Goal: Task Accomplishment & Management: Manage account settings

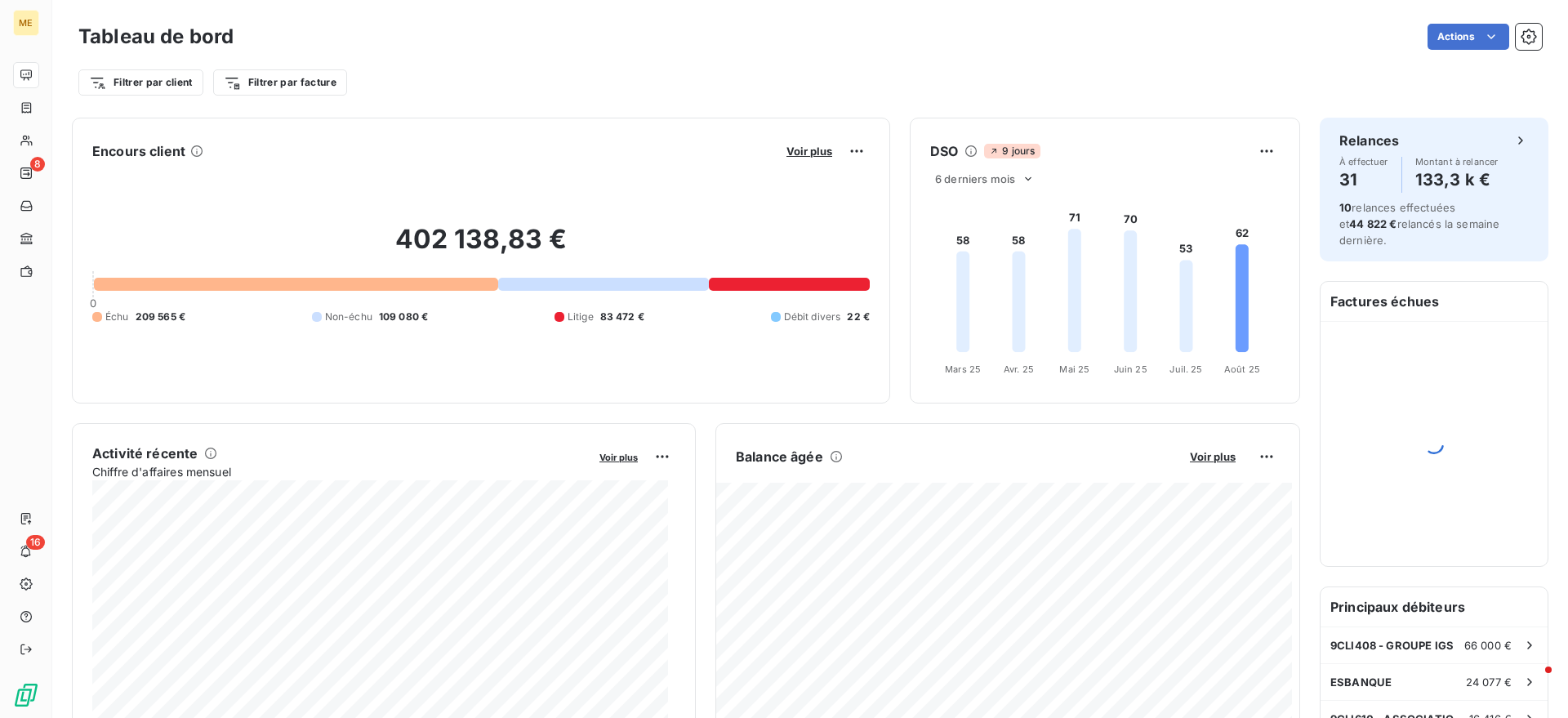
click at [46, 105] on div "ME 8 16" at bounding box center [25, 359] width 52 height 718
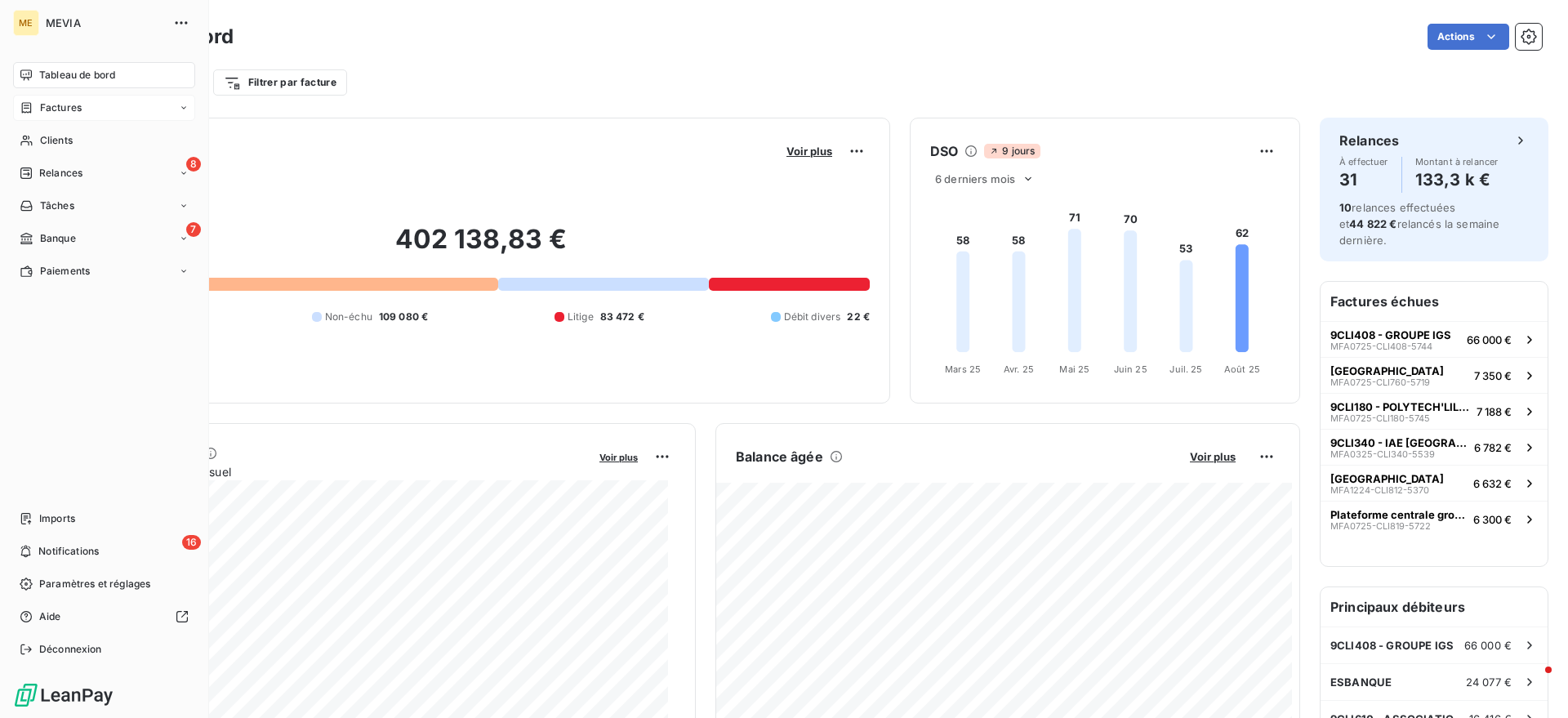
click at [22, 104] on icon at bounding box center [26, 107] width 14 height 13
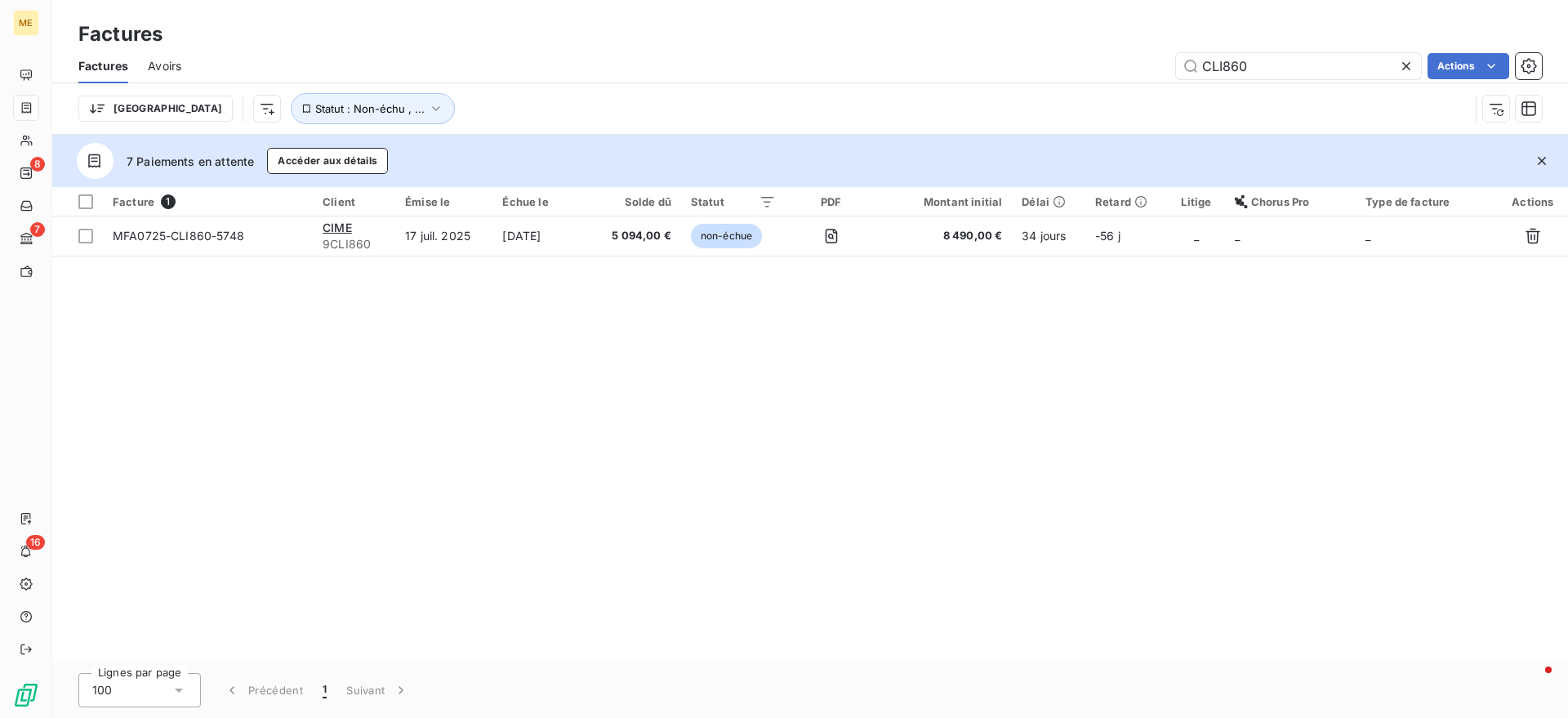
drag, startPoint x: 1293, startPoint y: 71, endPoint x: 1106, endPoint y: 43, distance: 189.1
click at [1106, 43] on div "Factures Factures Avoirs CLI860 Actions Trier Statut : Non-échu , ..." at bounding box center [810, 67] width 1516 height 134
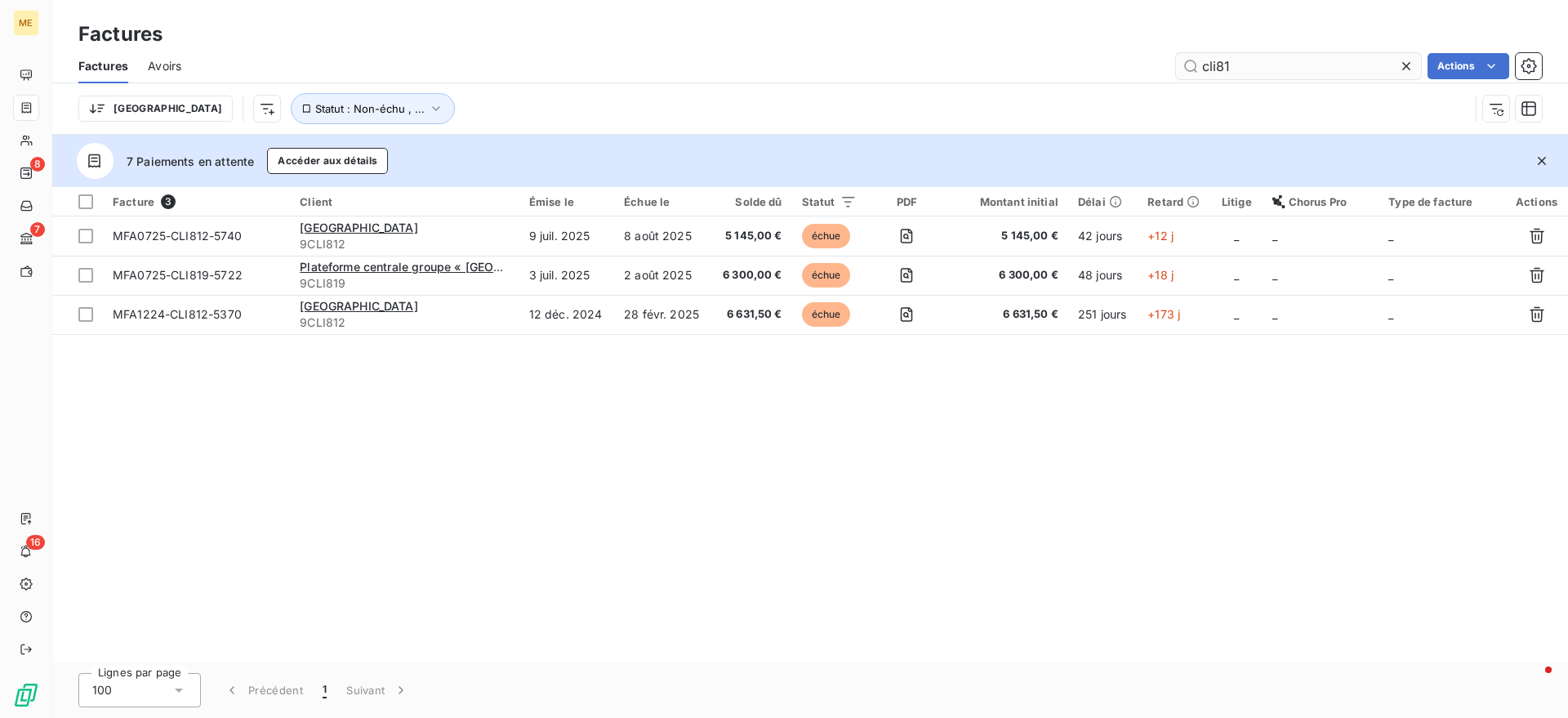
click at [1211, 65] on input "cli81" at bounding box center [1298, 66] width 245 height 26
click at [1218, 64] on input "cli81" at bounding box center [1298, 66] width 245 height 26
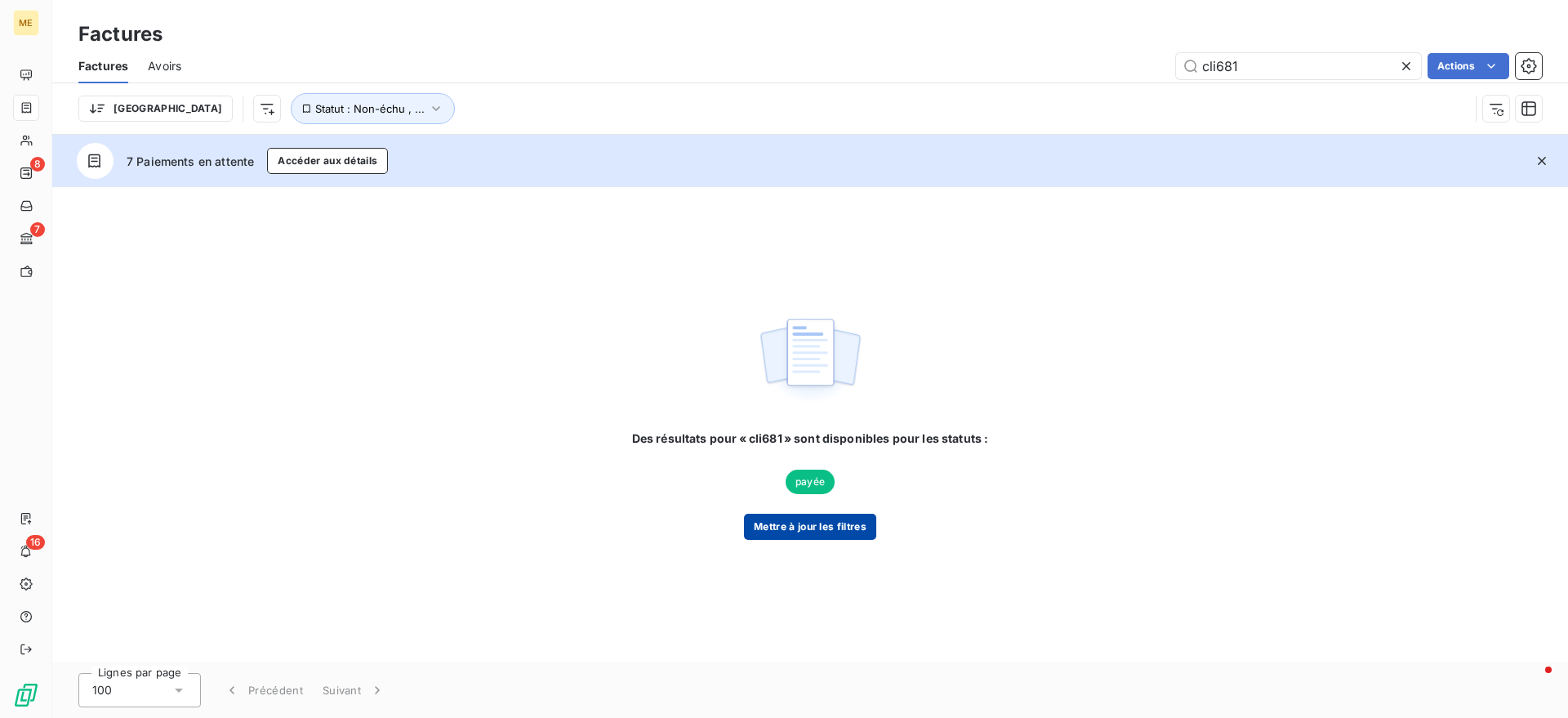
click at [809, 526] on button "Mettre à jour les filtres" at bounding box center [810, 527] width 132 height 26
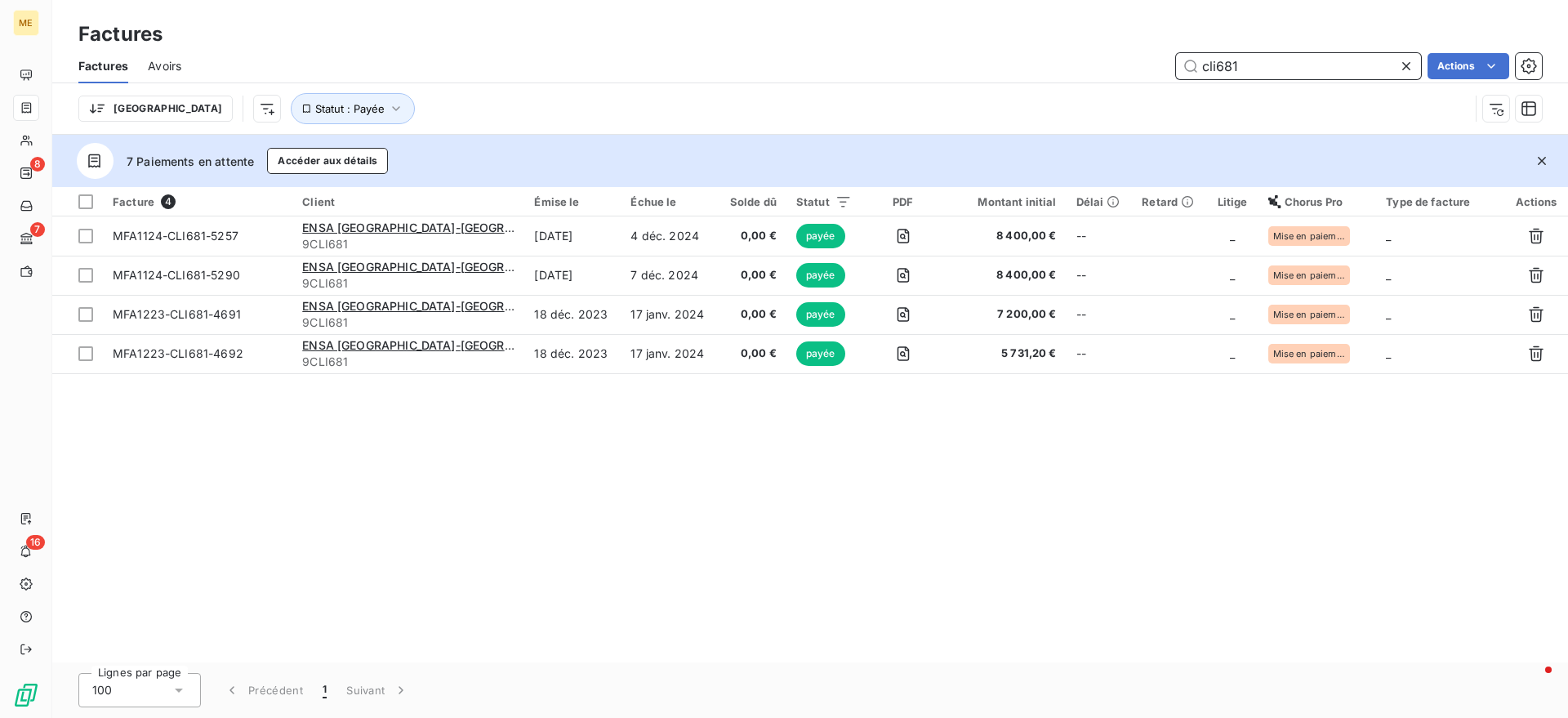
click at [1279, 71] on input "cli681" at bounding box center [1298, 66] width 245 height 26
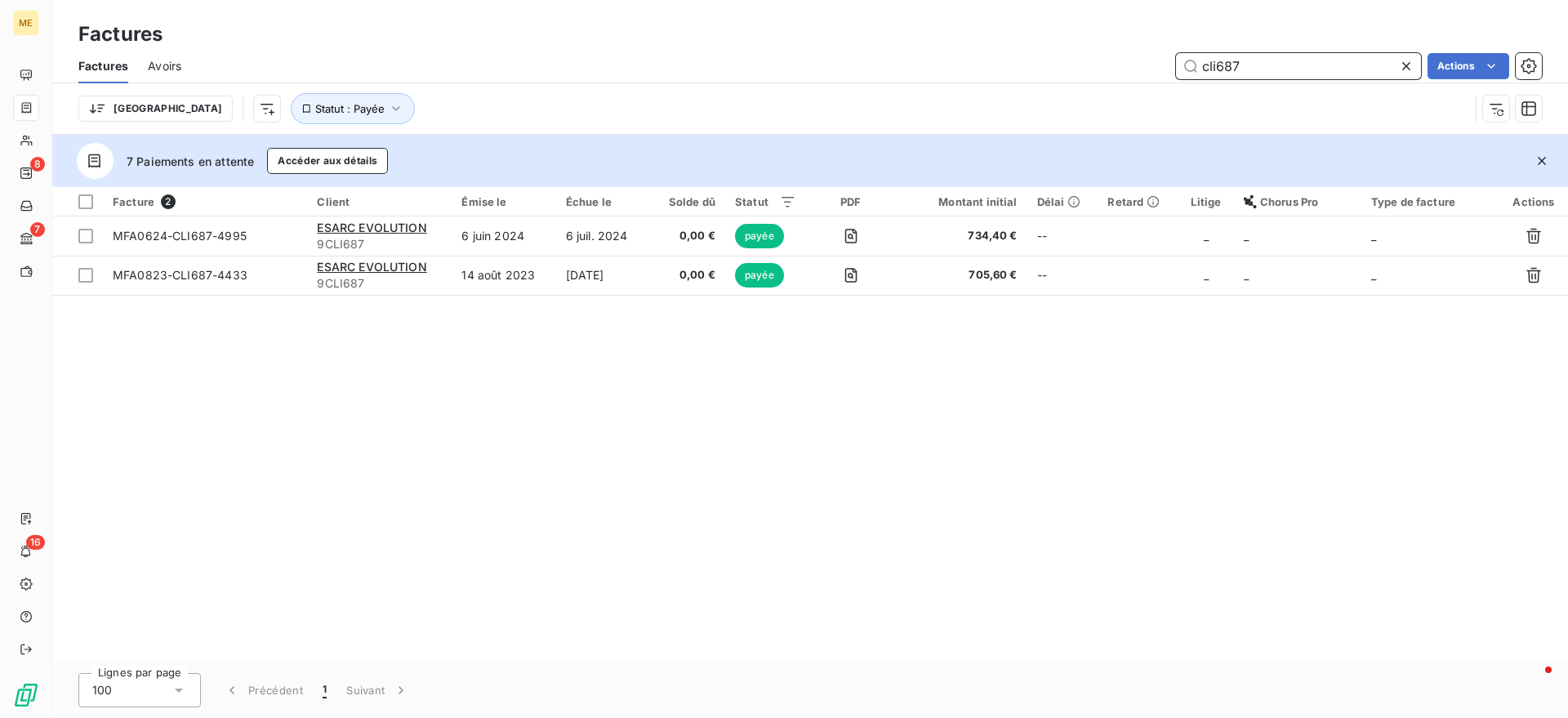
type input "cli687"
click at [316, 102] on span "Statut : Payée" at bounding box center [350, 108] width 70 height 13
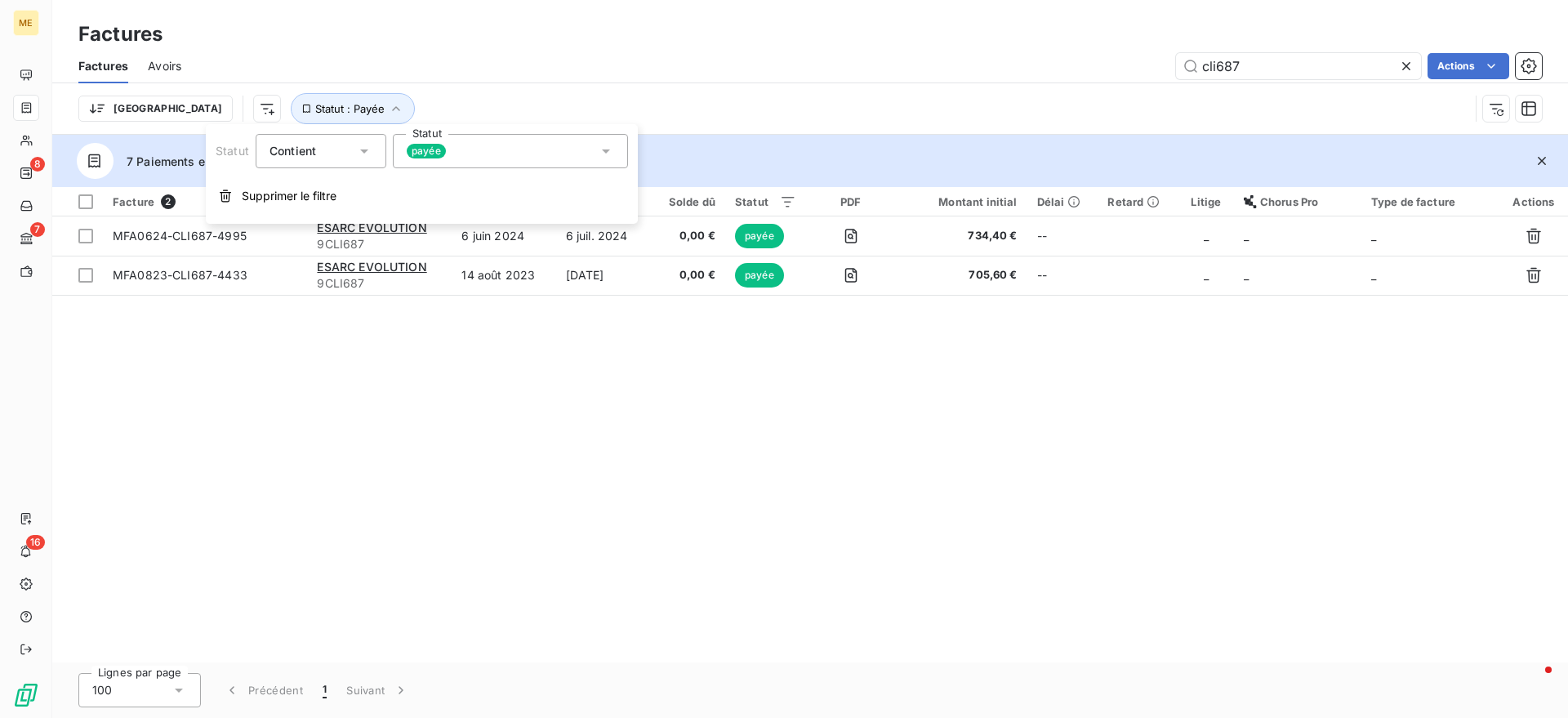
drag, startPoint x: 464, startPoint y: 153, endPoint x: 465, endPoint y: 167, distance: 14.0
click at [465, 153] on div "payée" at bounding box center [511, 151] width 235 height 34
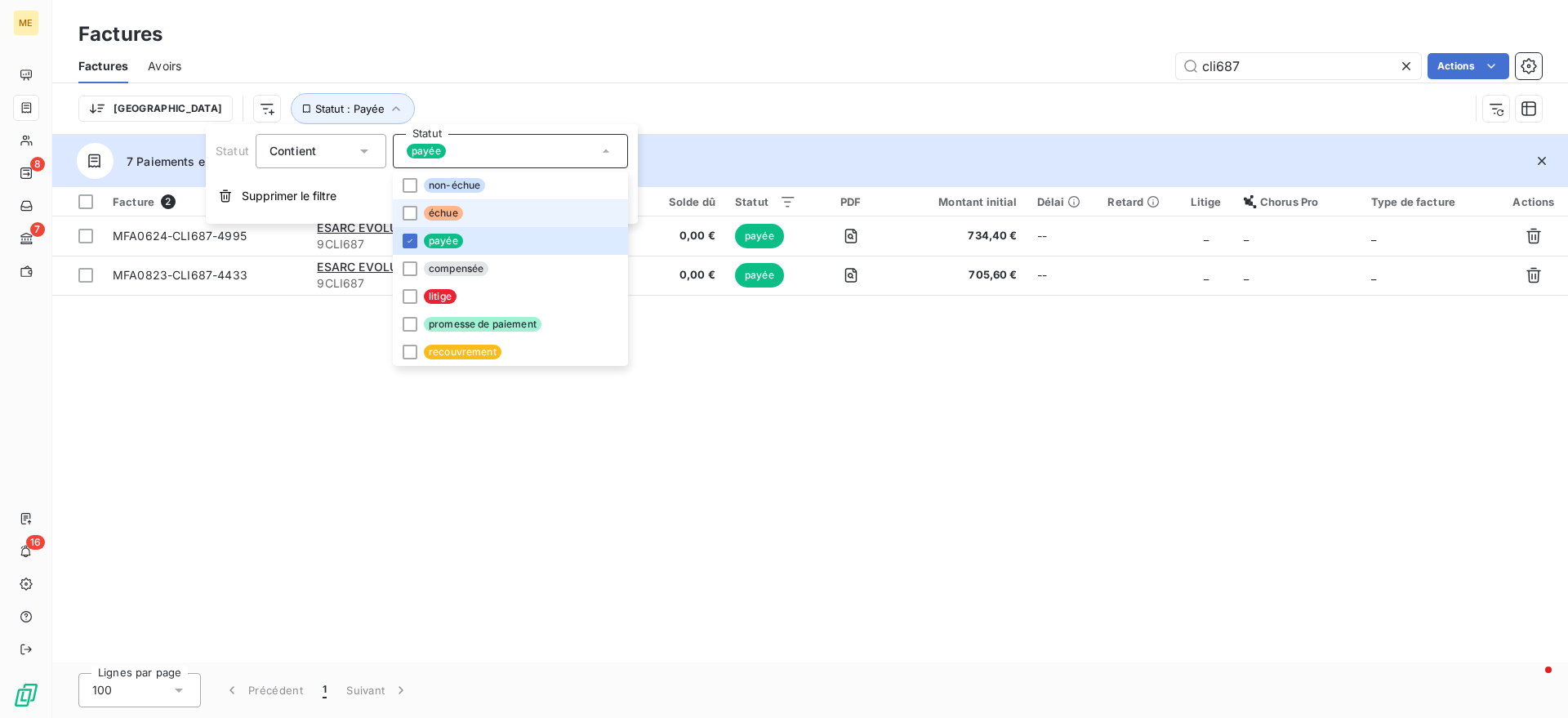
click at [457, 213] on span "échue" at bounding box center [443, 213] width 39 height 15
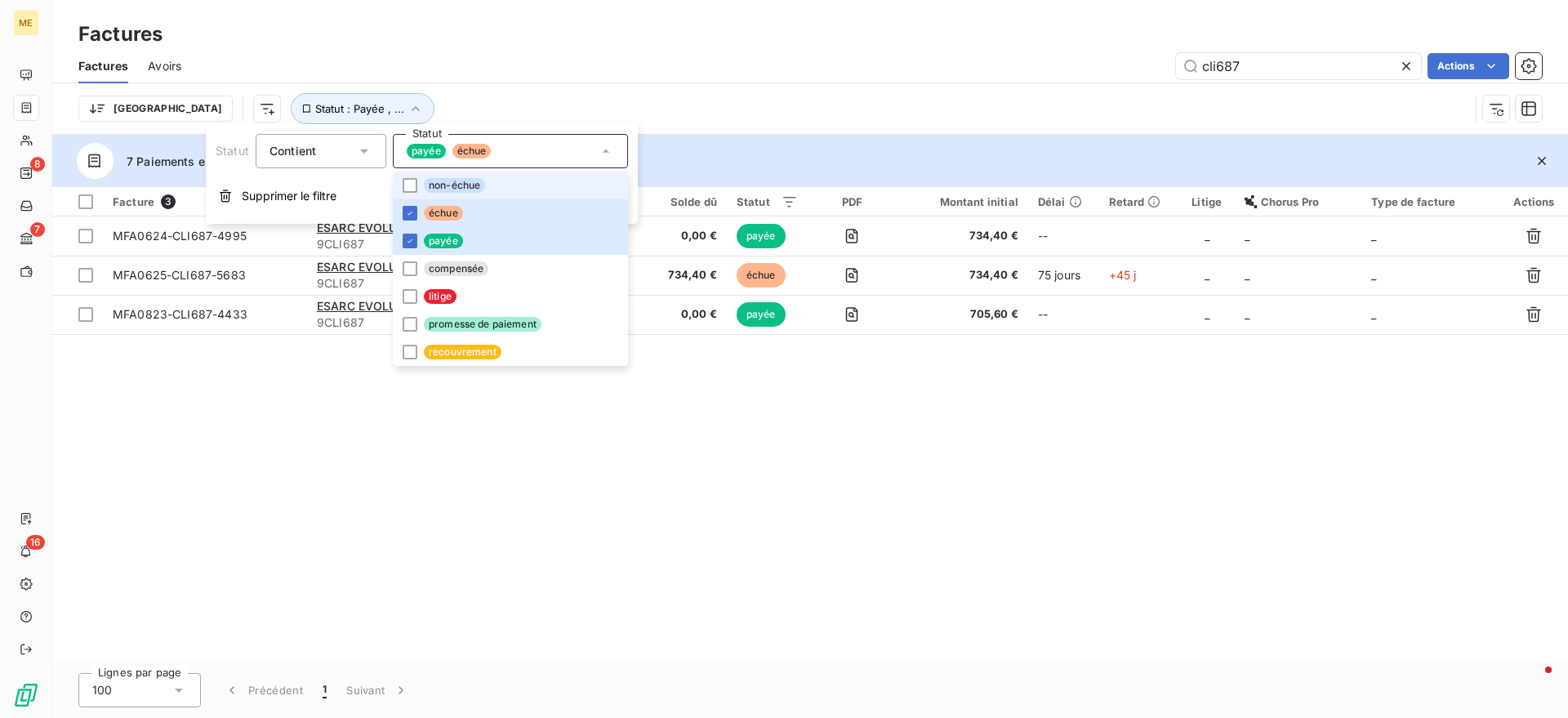
click at [475, 187] on span "non-échue" at bounding box center [454, 185] width 61 height 15
drag, startPoint x: 608, startPoint y: 90, endPoint x: 600, endPoint y: 110, distance: 21.5
click at [608, 89] on div "Trier Statut : Payée , ..." at bounding box center [810, 109] width 1464 height 51
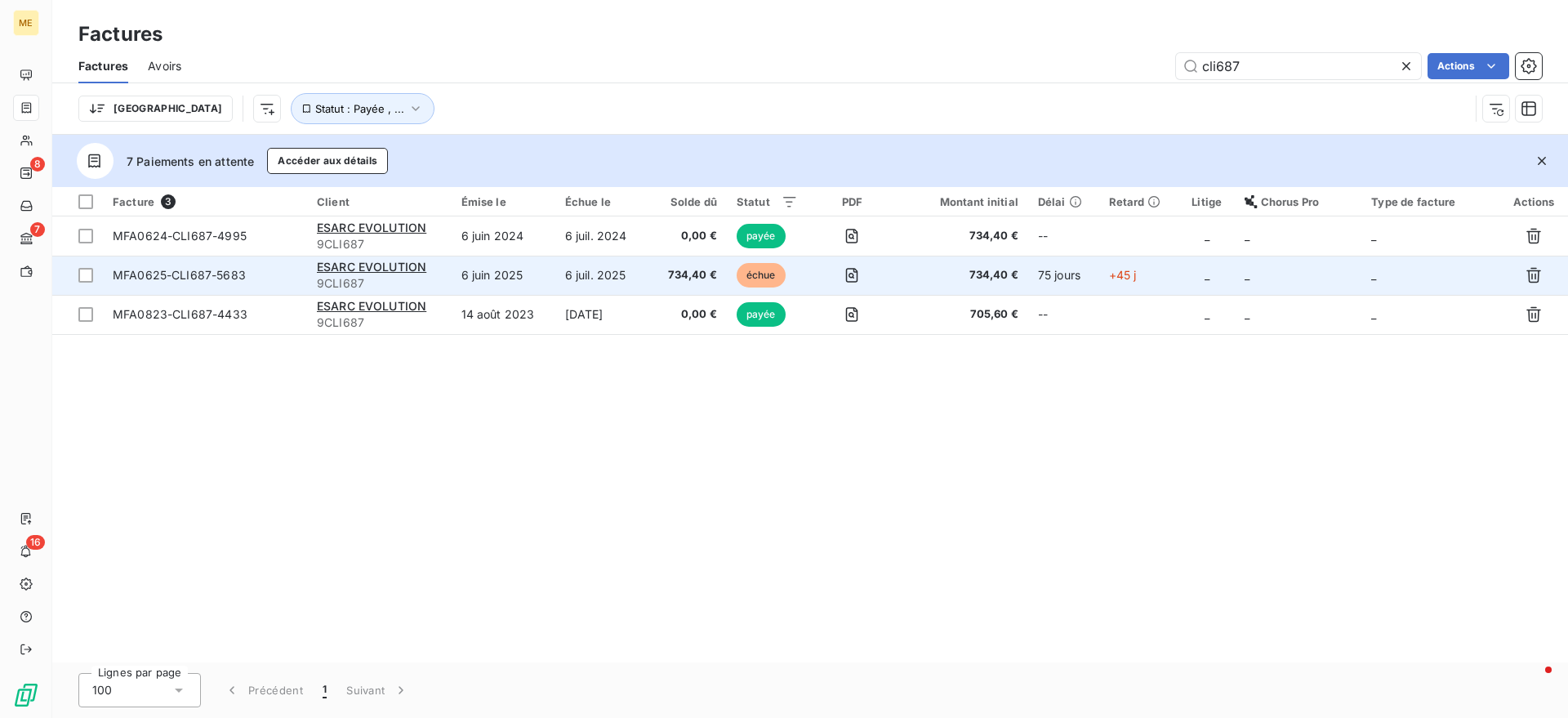
click at [564, 264] on td "6 juil. 2025" at bounding box center [602, 276] width 95 height 39
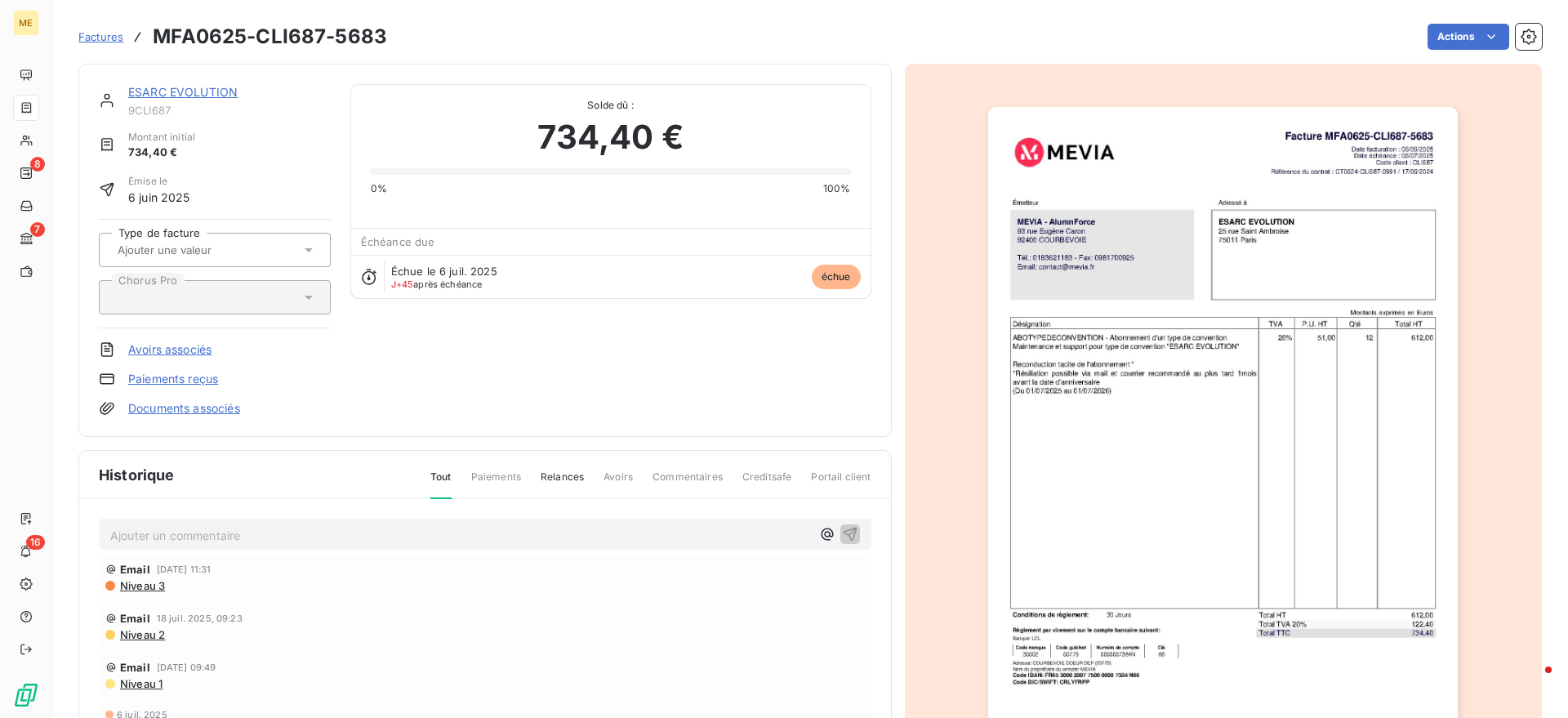
click at [202, 99] on div "ESARC EVOLUTION" at bounding box center [229, 92] width 203 height 17
click at [202, 96] on link "ESARC EVOLUTION" at bounding box center [183, 92] width 110 height 14
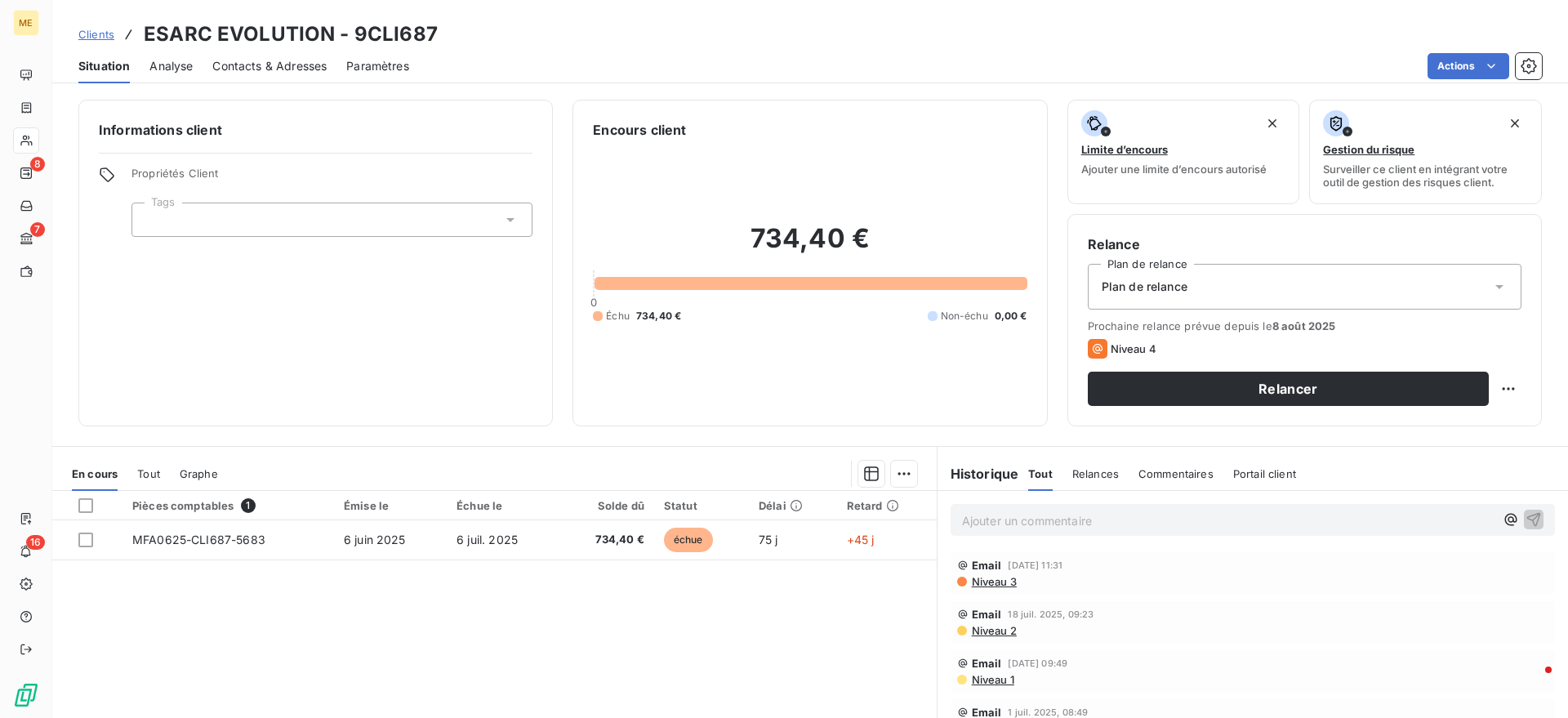
click at [294, 62] on span "Contacts & Adresses" at bounding box center [270, 66] width 115 height 17
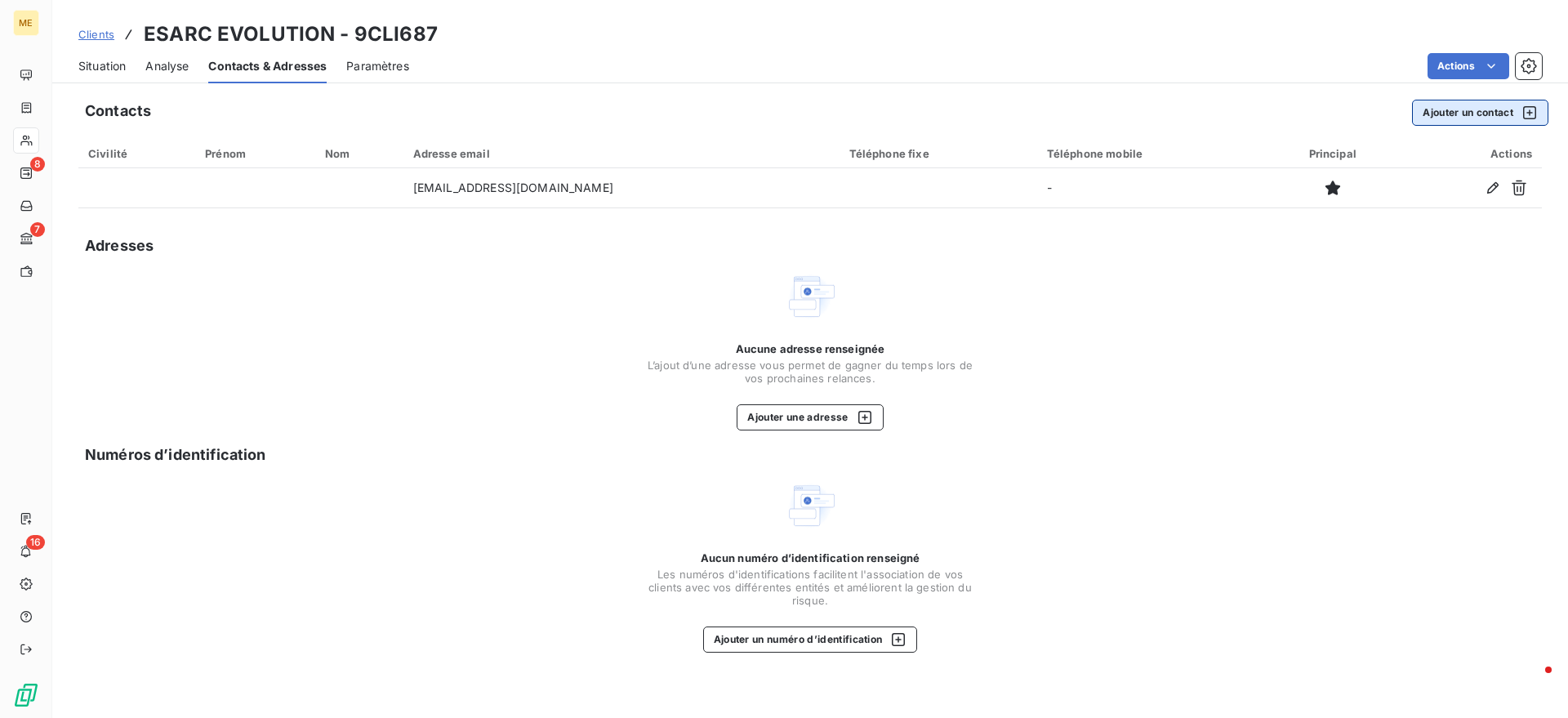
click at [1457, 112] on button "Ajouter un contact" at bounding box center [1480, 113] width 136 height 26
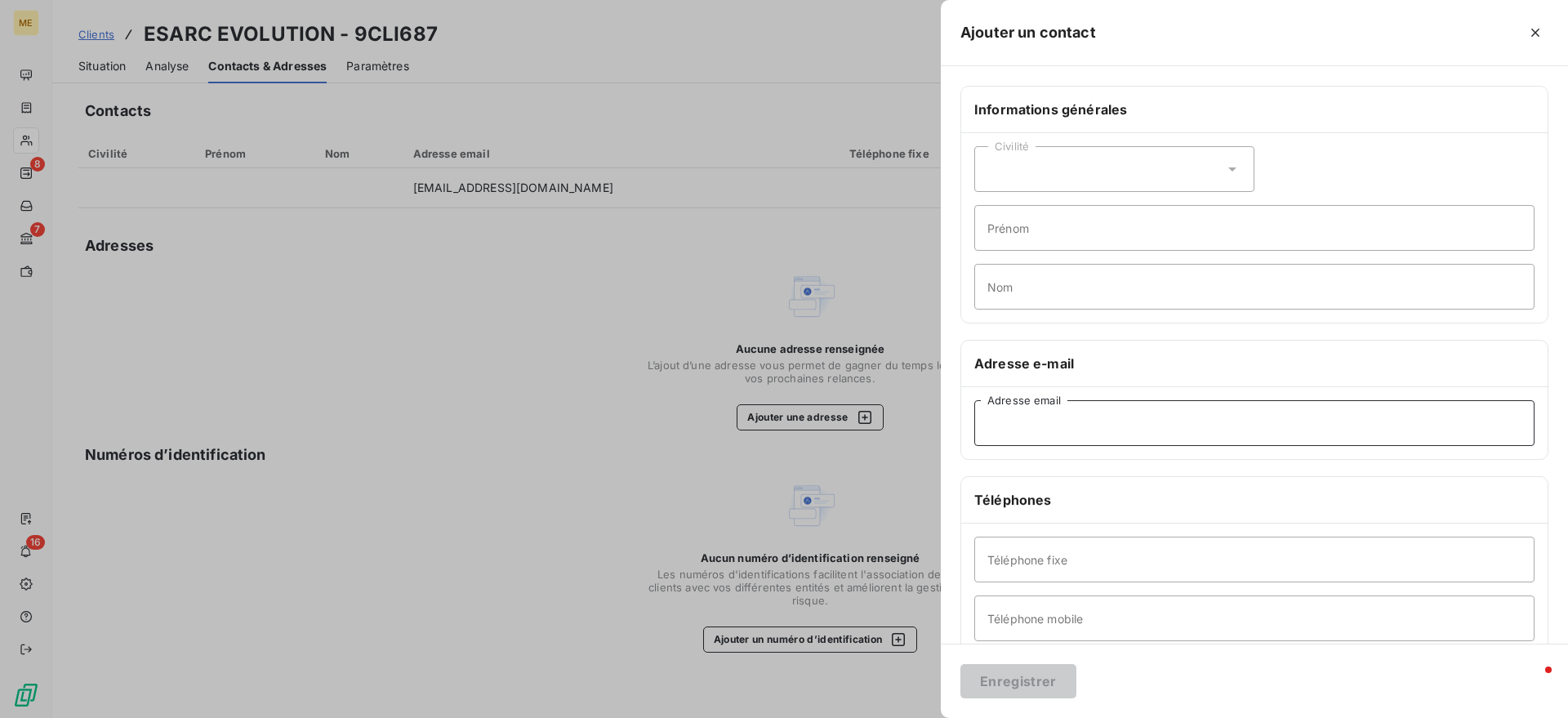
click at [1107, 444] on input "Adresse email" at bounding box center [1254, 423] width 560 height 46
paste input "<[PERSON_NAME][EMAIL_ADDRESS][DOMAIN_NAME]"
click at [992, 422] on input "<[PERSON_NAME][EMAIL_ADDRESS][DOMAIN_NAME]" at bounding box center [1254, 423] width 560 height 46
type input "[PERSON_NAME][EMAIL_ADDRESS][DOMAIN_NAME]"
click at [1027, 692] on button "Enregistrer" at bounding box center [1019, 681] width 116 height 34
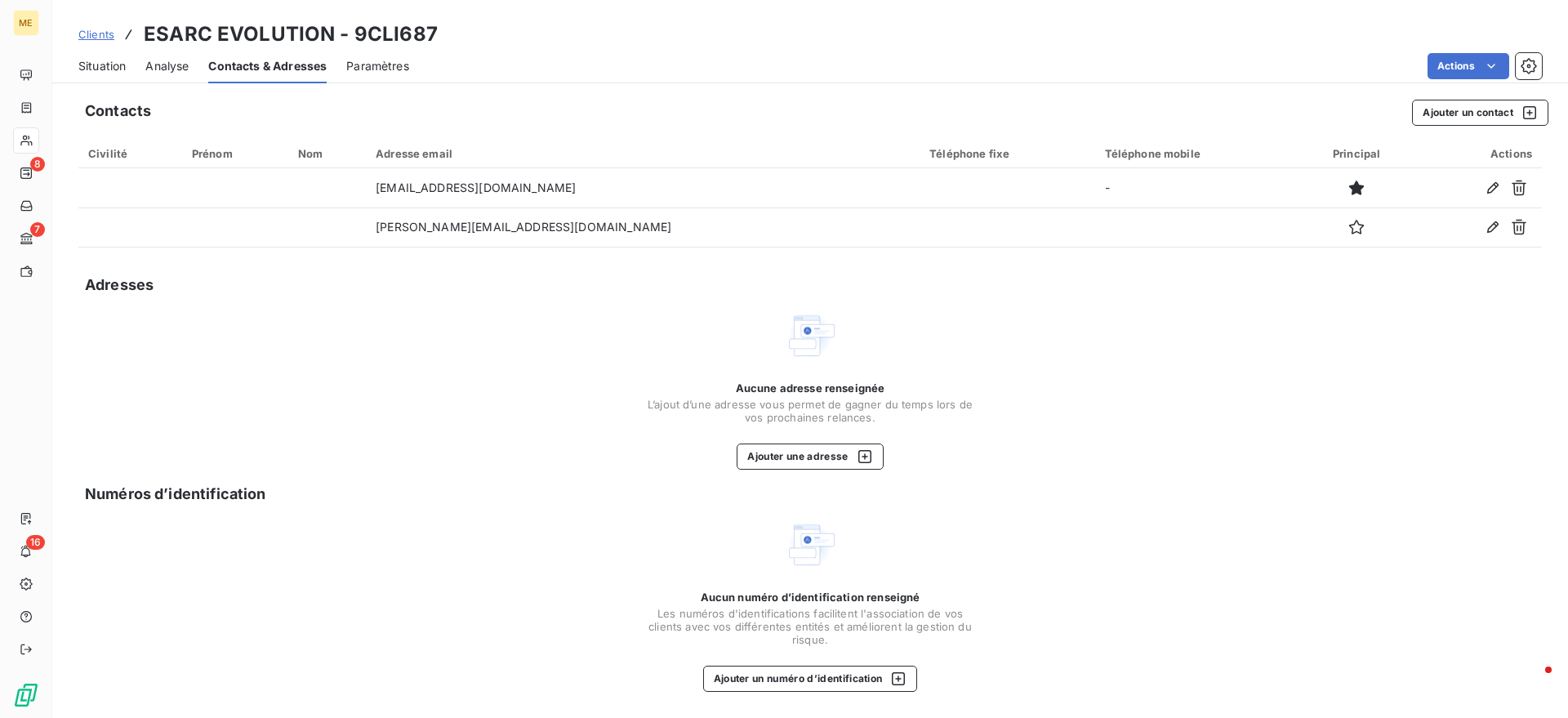
click at [119, 69] on span "Situation" at bounding box center [102, 66] width 47 height 17
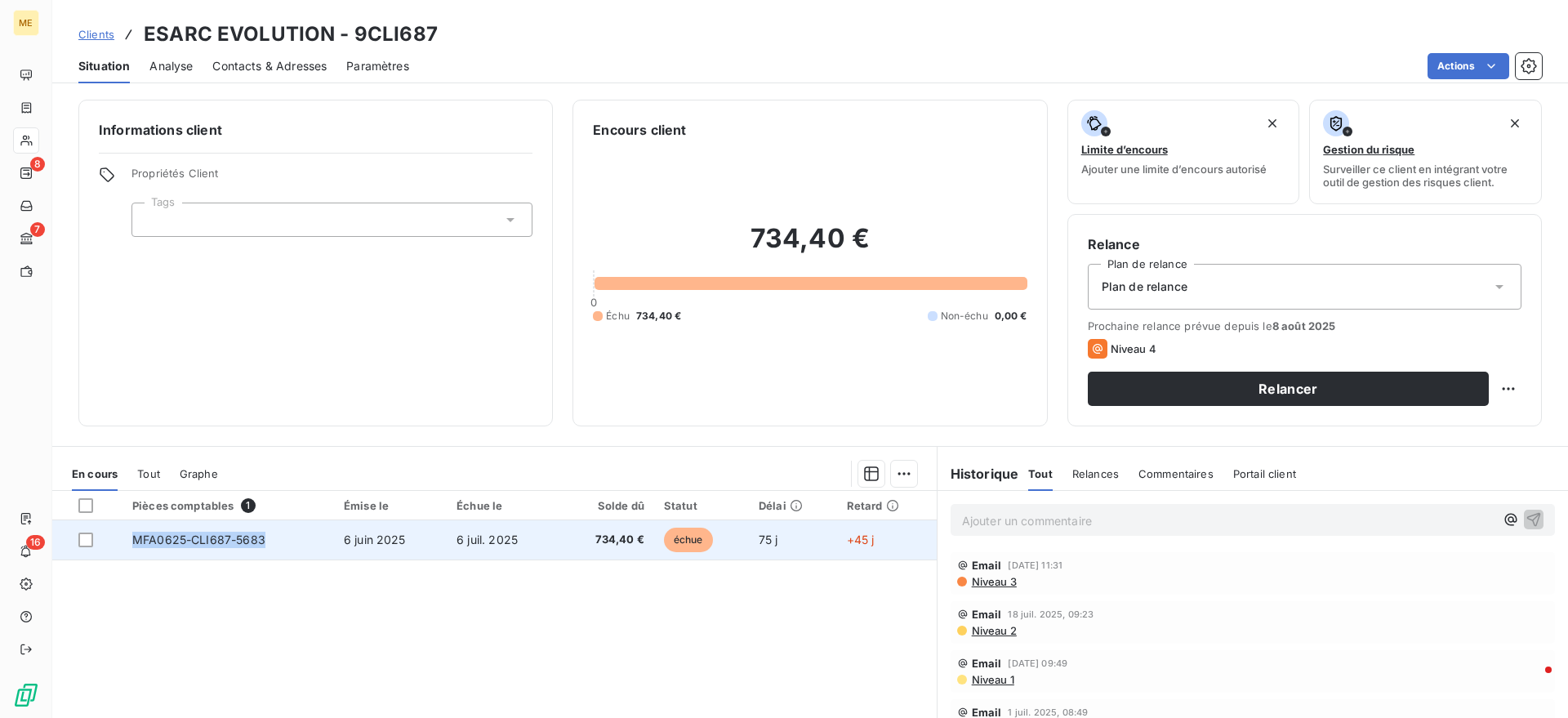
drag, startPoint x: 272, startPoint y: 540, endPoint x: 135, endPoint y: 538, distance: 137.0
click at [135, 538] on td "MFA0625-CLI687-5683" at bounding box center [228, 540] width 212 height 39
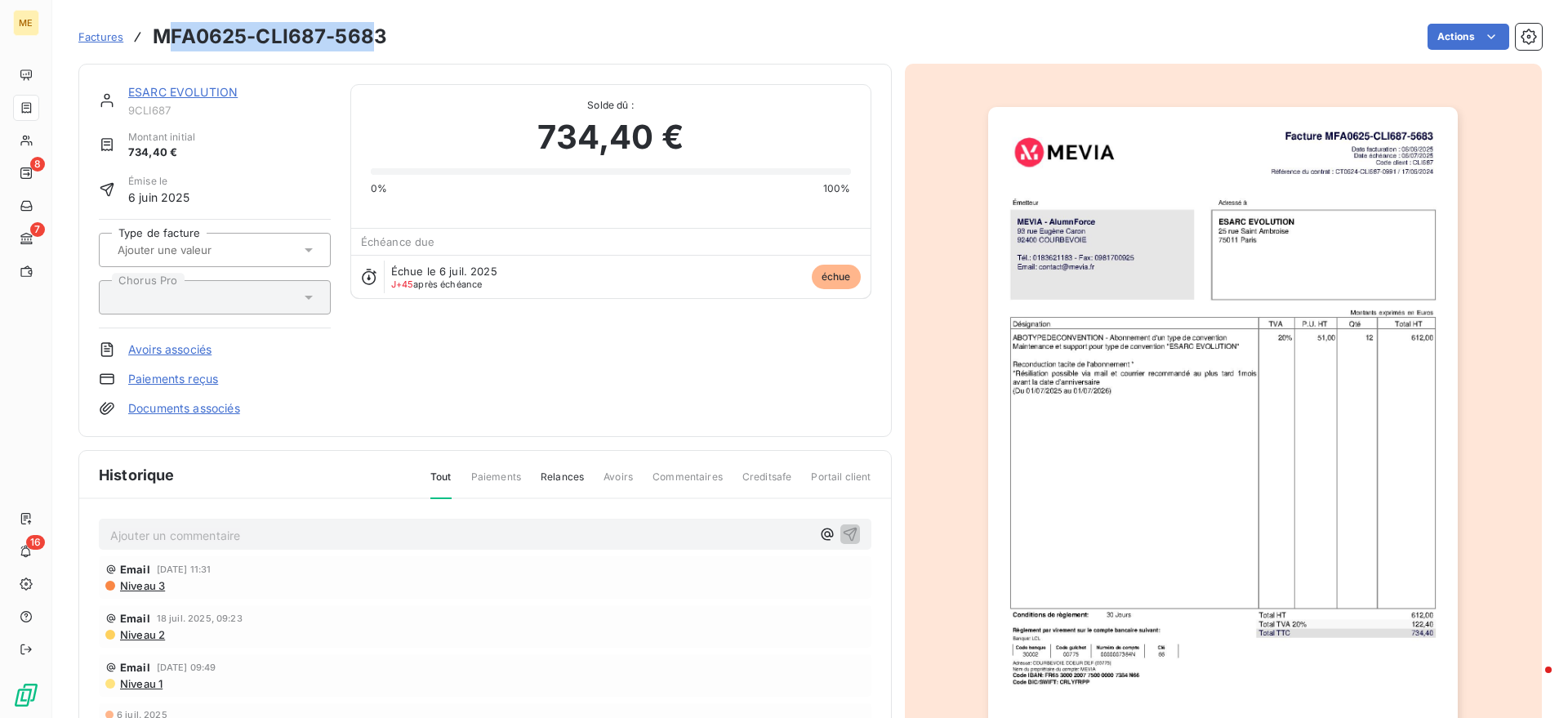
drag, startPoint x: 374, startPoint y: 37, endPoint x: 213, endPoint y: 51, distance: 161.6
click at [163, 31] on h3 "MFA0625-CLI687-5683" at bounding box center [270, 36] width 234 height 29
drag, startPoint x: 386, startPoint y: 32, endPoint x: 153, endPoint y: 37, distance: 233.1
click at [153, 37] on div "Factures MFA0625-CLI687-5683 Actions" at bounding box center [810, 36] width 1464 height 34
copy h3 "MFA0625-CLI687-5683"
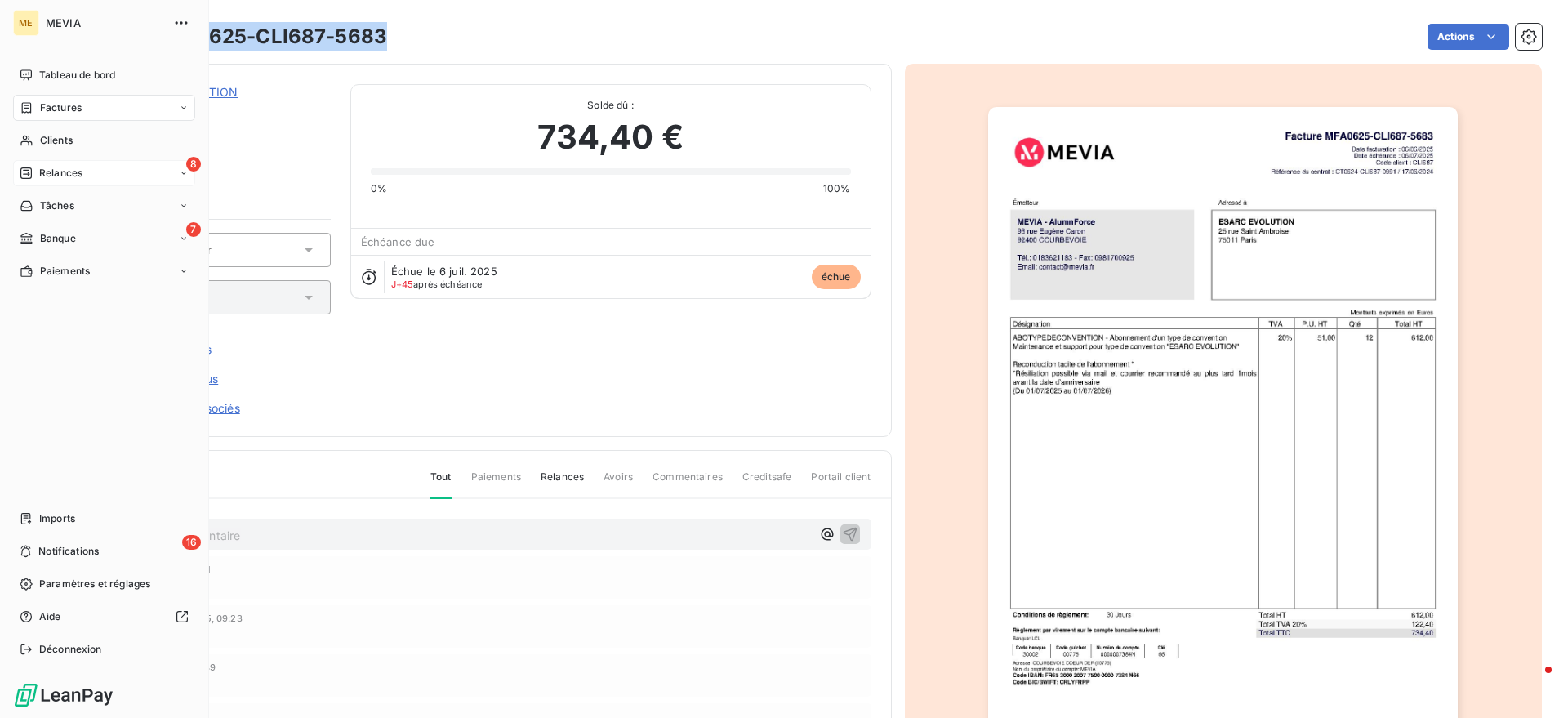
click at [32, 175] on div "Relances" at bounding box center [51, 173] width 63 height 15
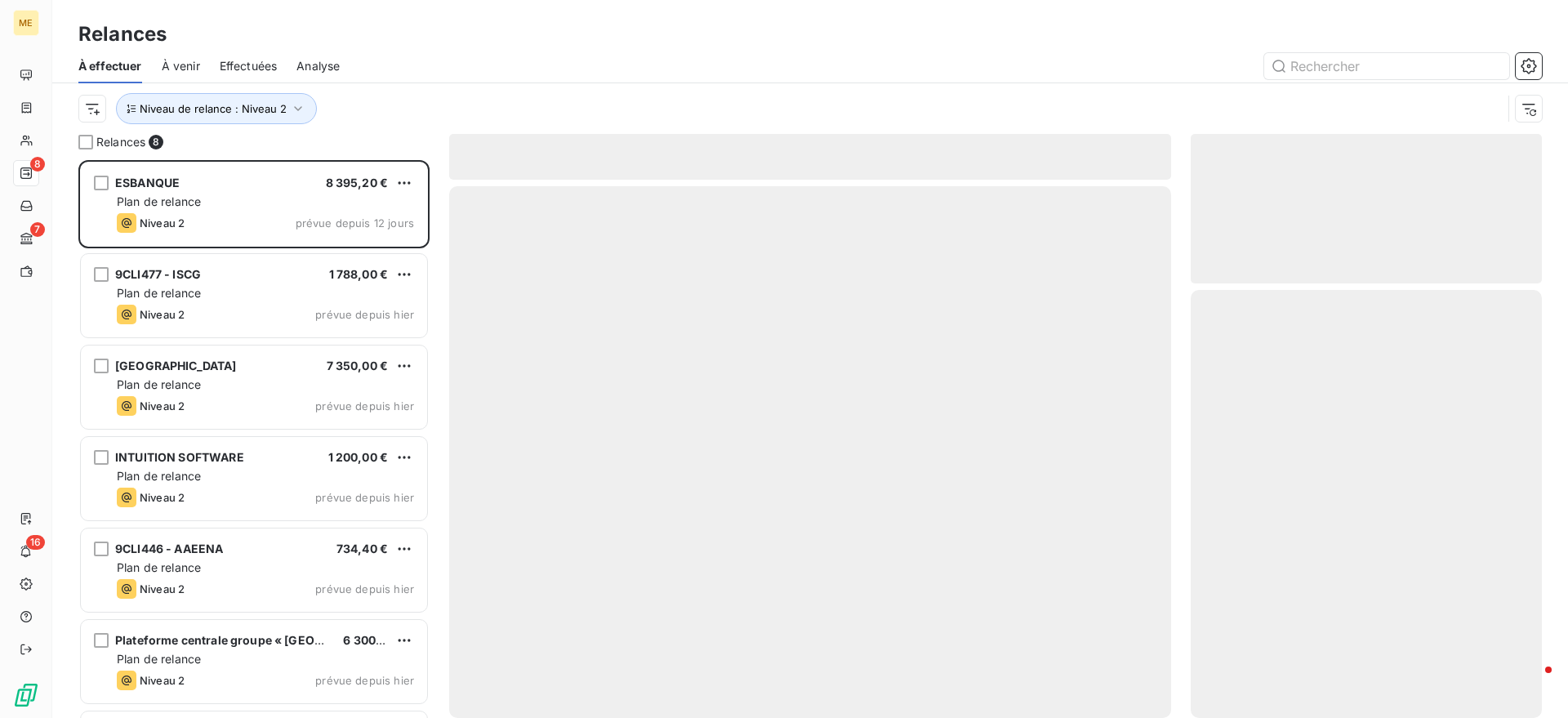
scroll to position [542, 335]
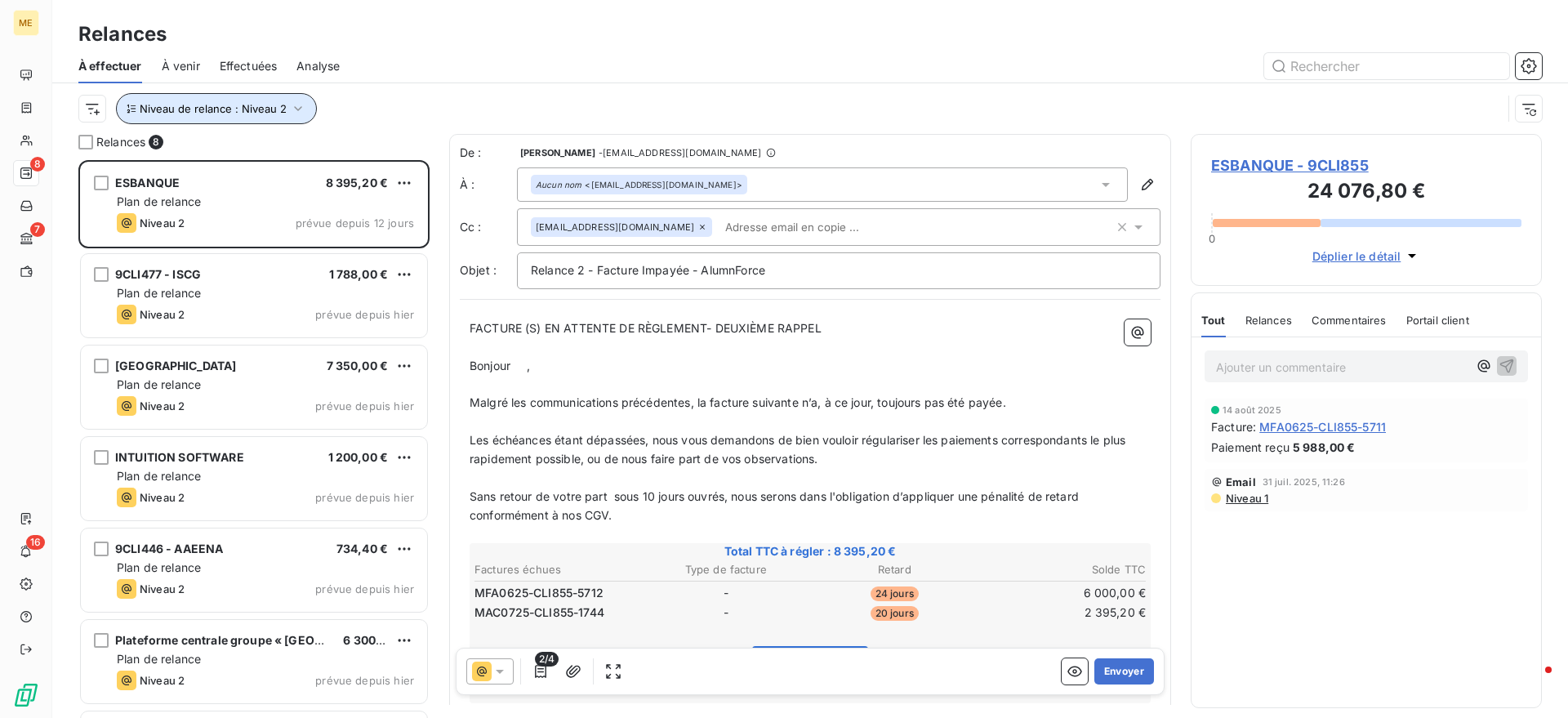
click at [271, 113] on span "Niveau de relance : Niveau 2" at bounding box center [213, 108] width 147 height 13
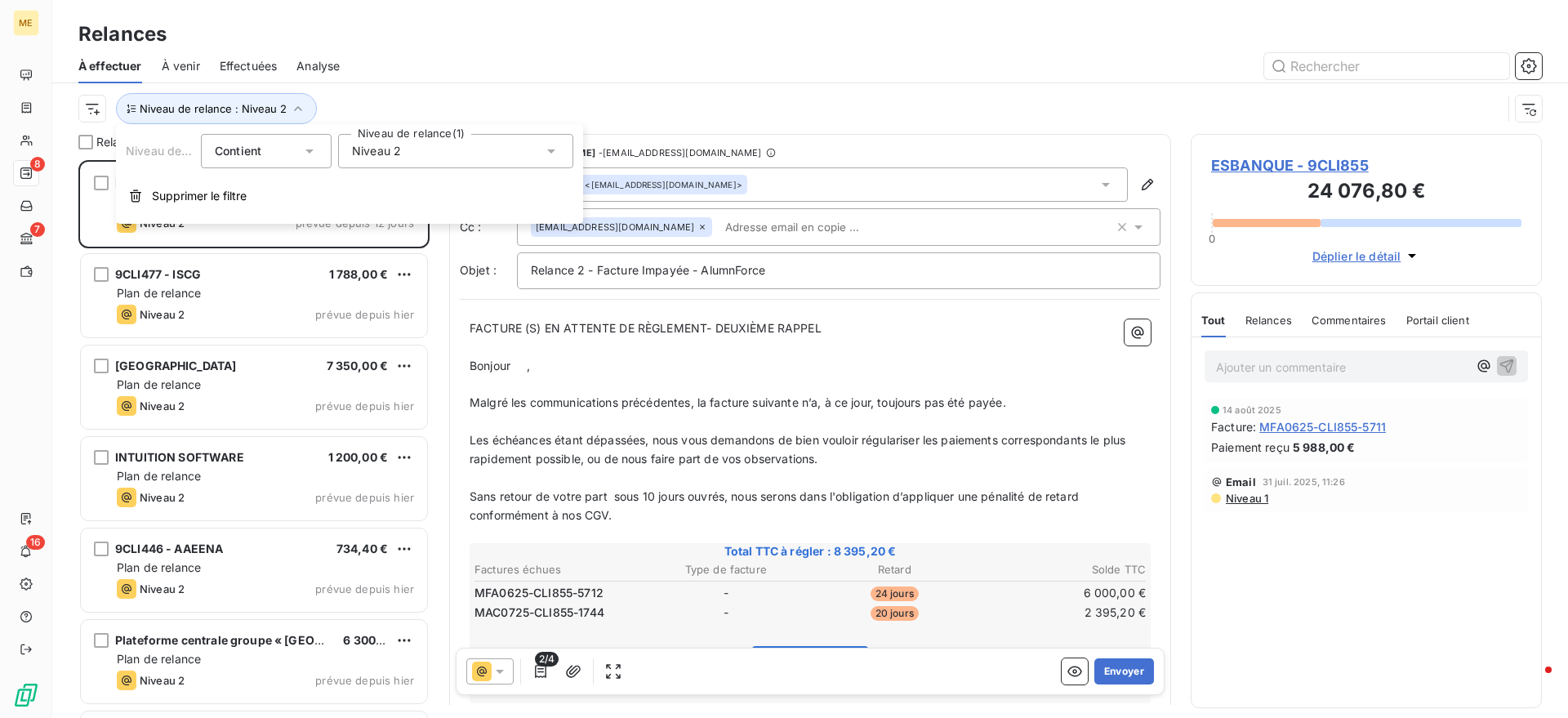
click at [398, 154] on span "Niveau 2" at bounding box center [377, 151] width 49 height 17
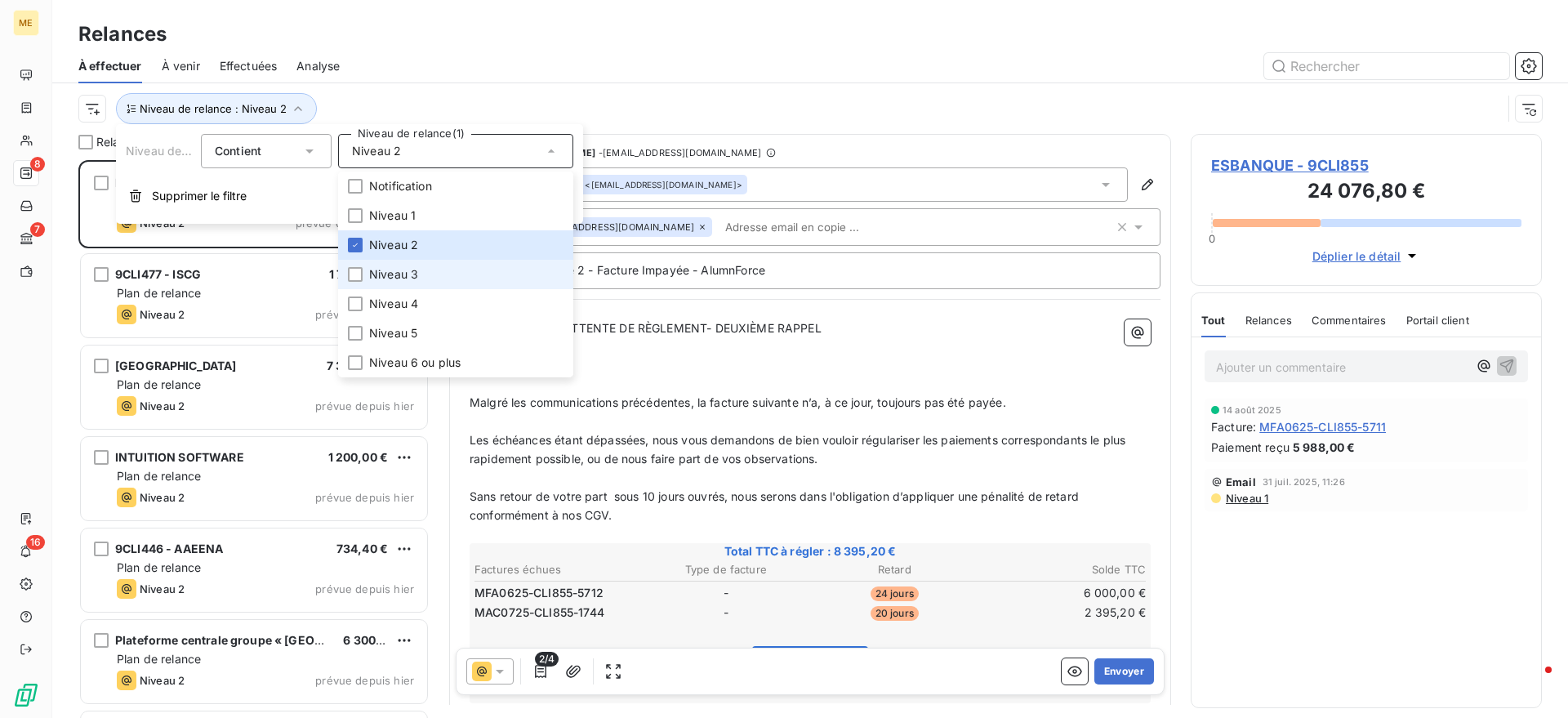
click at [401, 280] on span "Niveau 3" at bounding box center [393, 275] width 49 height 17
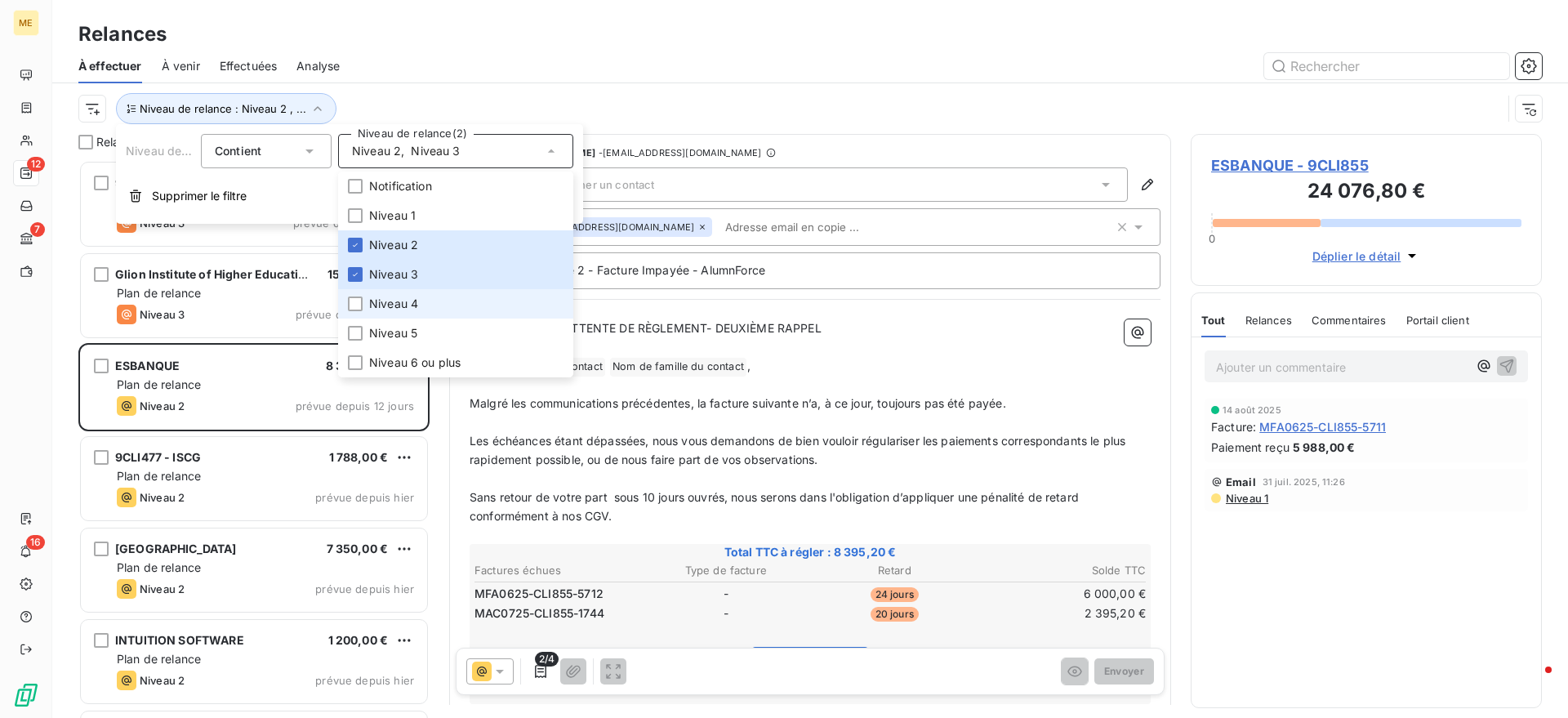
click at [399, 305] on span "Niveau 4" at bounding box center [393, 304] width 49 height 17
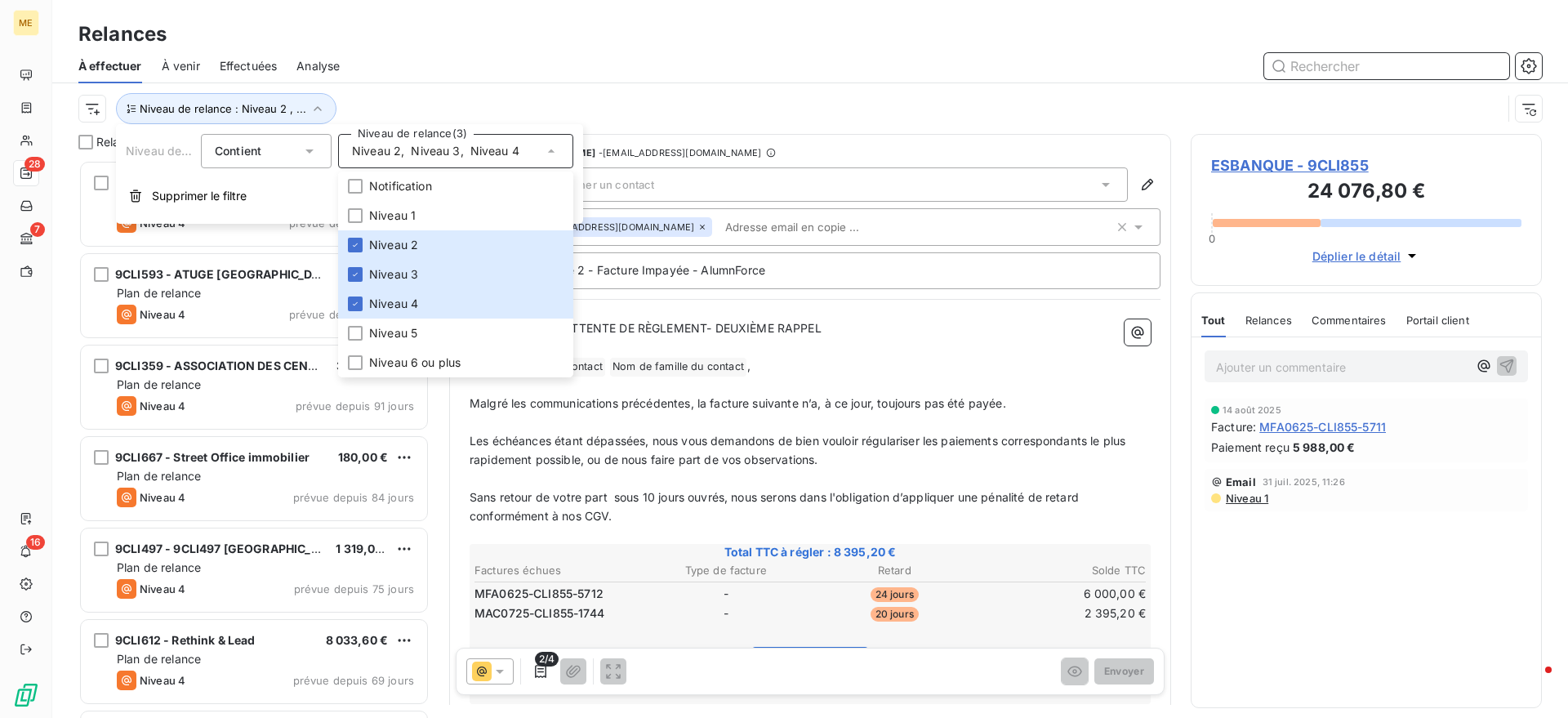
click at [1405, 73] on input "text" at bounding box center [1387, 66] width 245 height 26
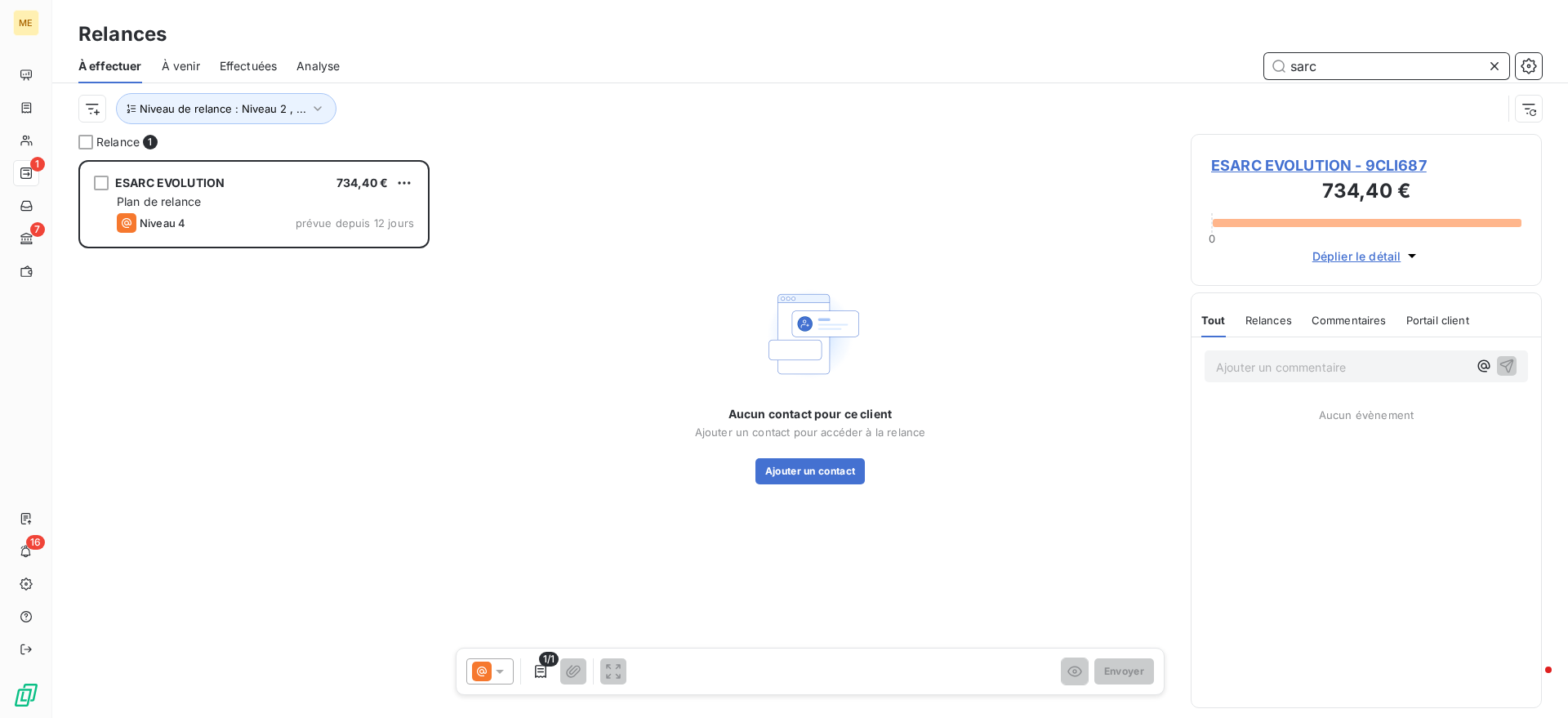
scroll to position [542, 335]
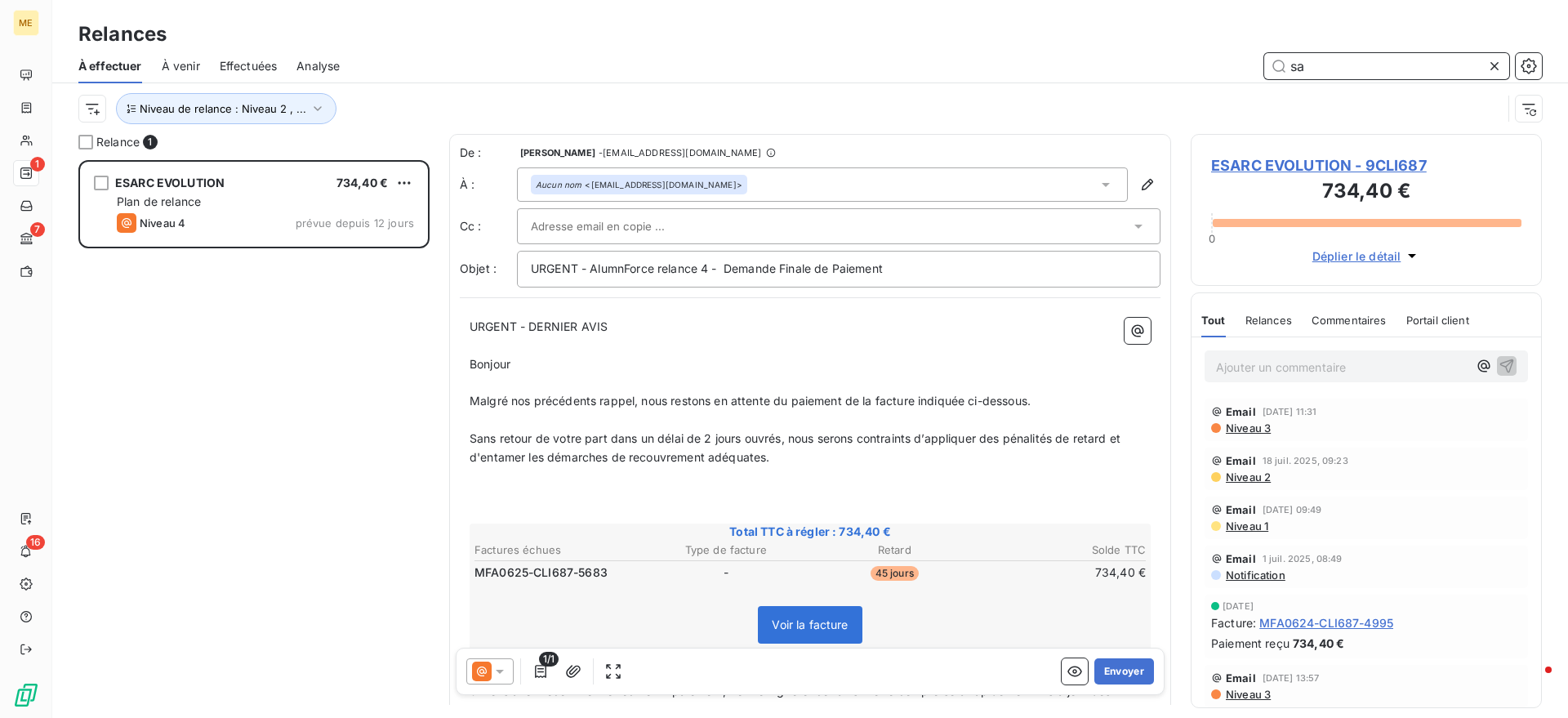
type input "s"
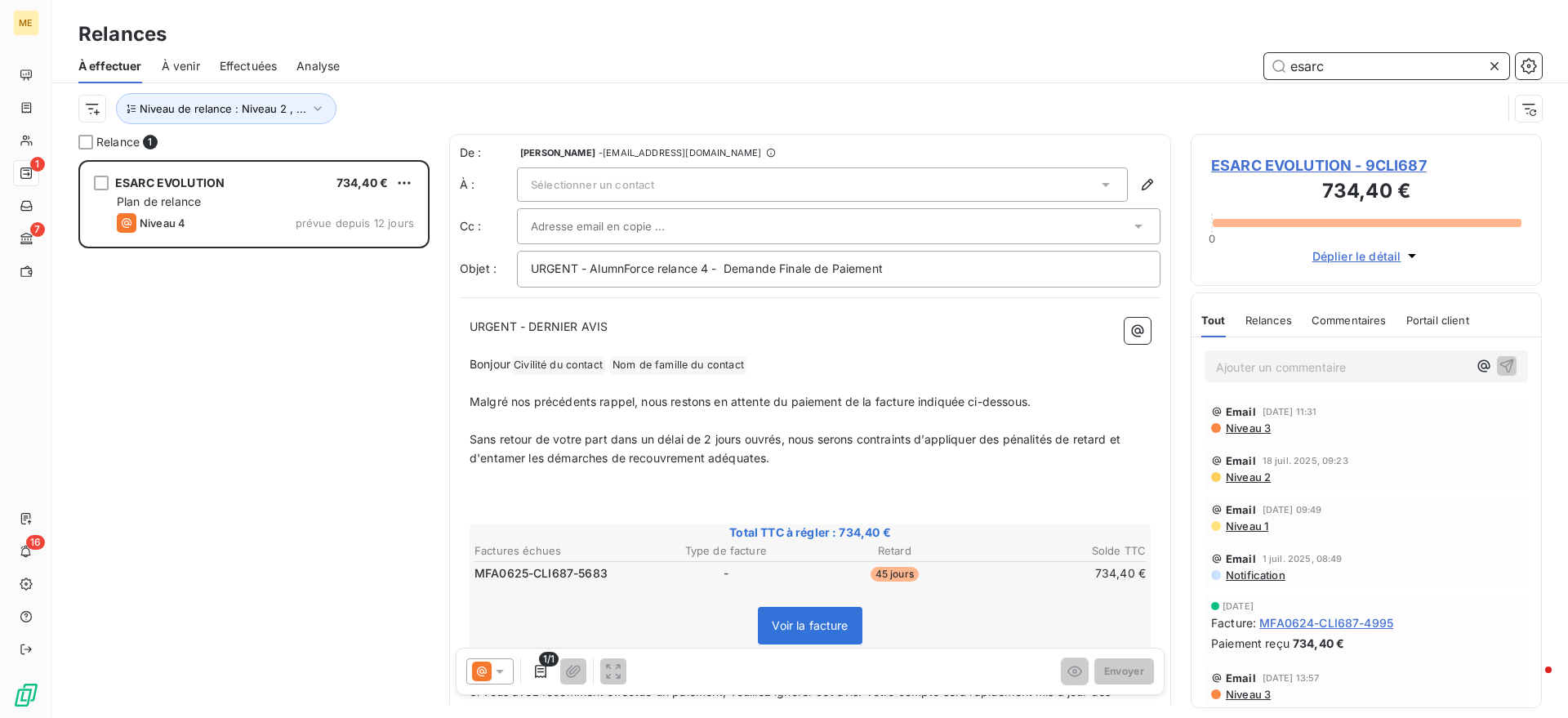
type input "esarc"
click at [593, 183] on span "Sélectionner un contact" at bounding box center [592, 184] width 124 height 13
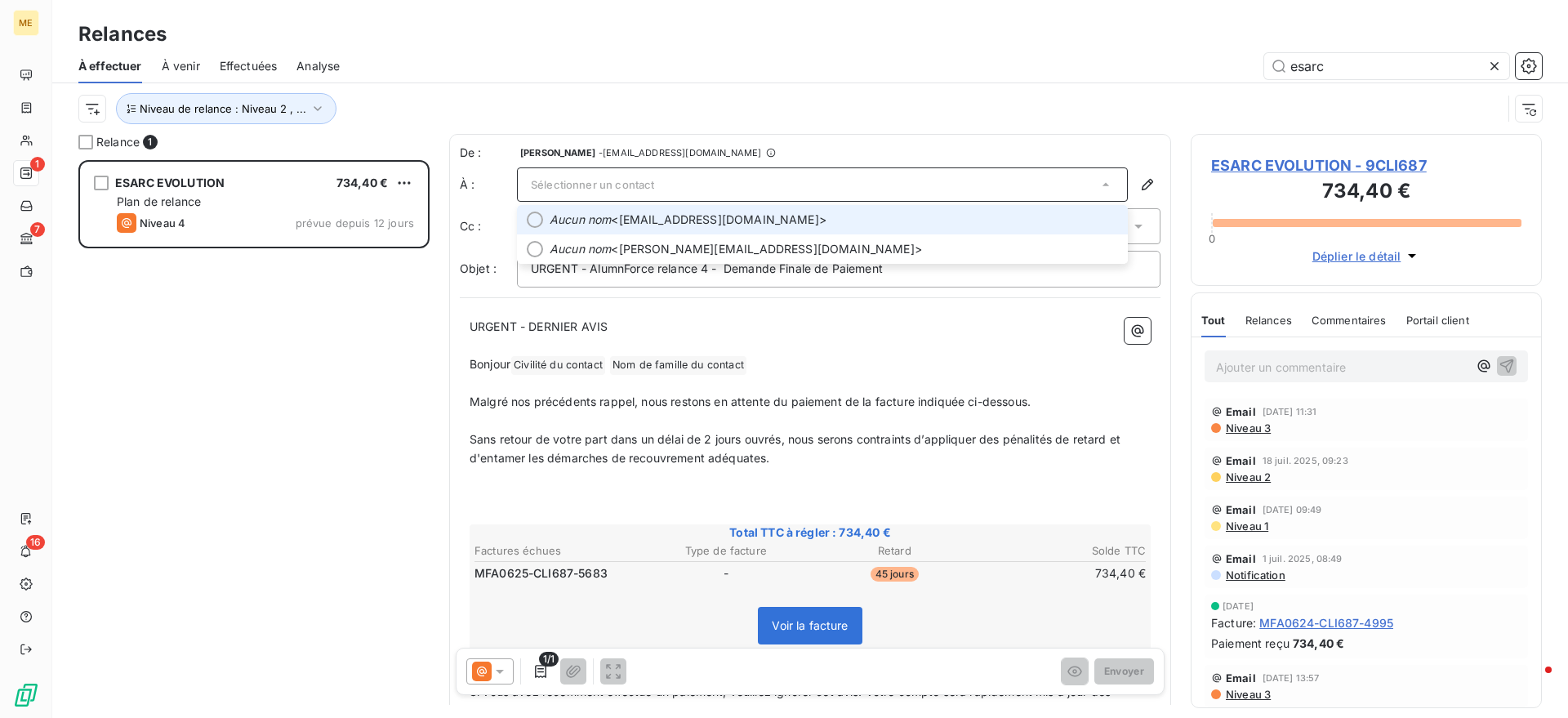
click at [595, 218] on em "Aucun nom" at bounding box center [581, 220] width 61 height 17
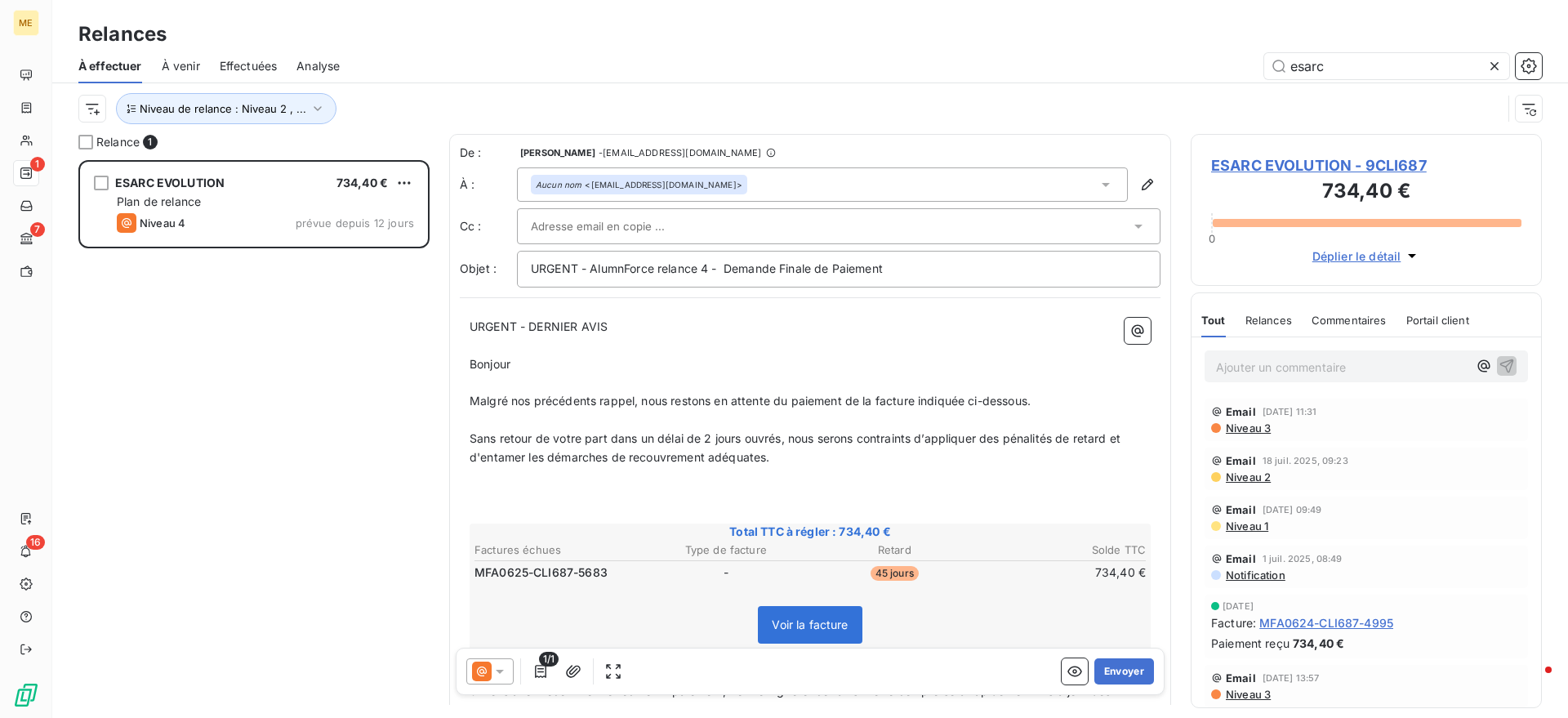
click at [614, 227] on input "text" at bounding box center [618, 226] width 176 height 25
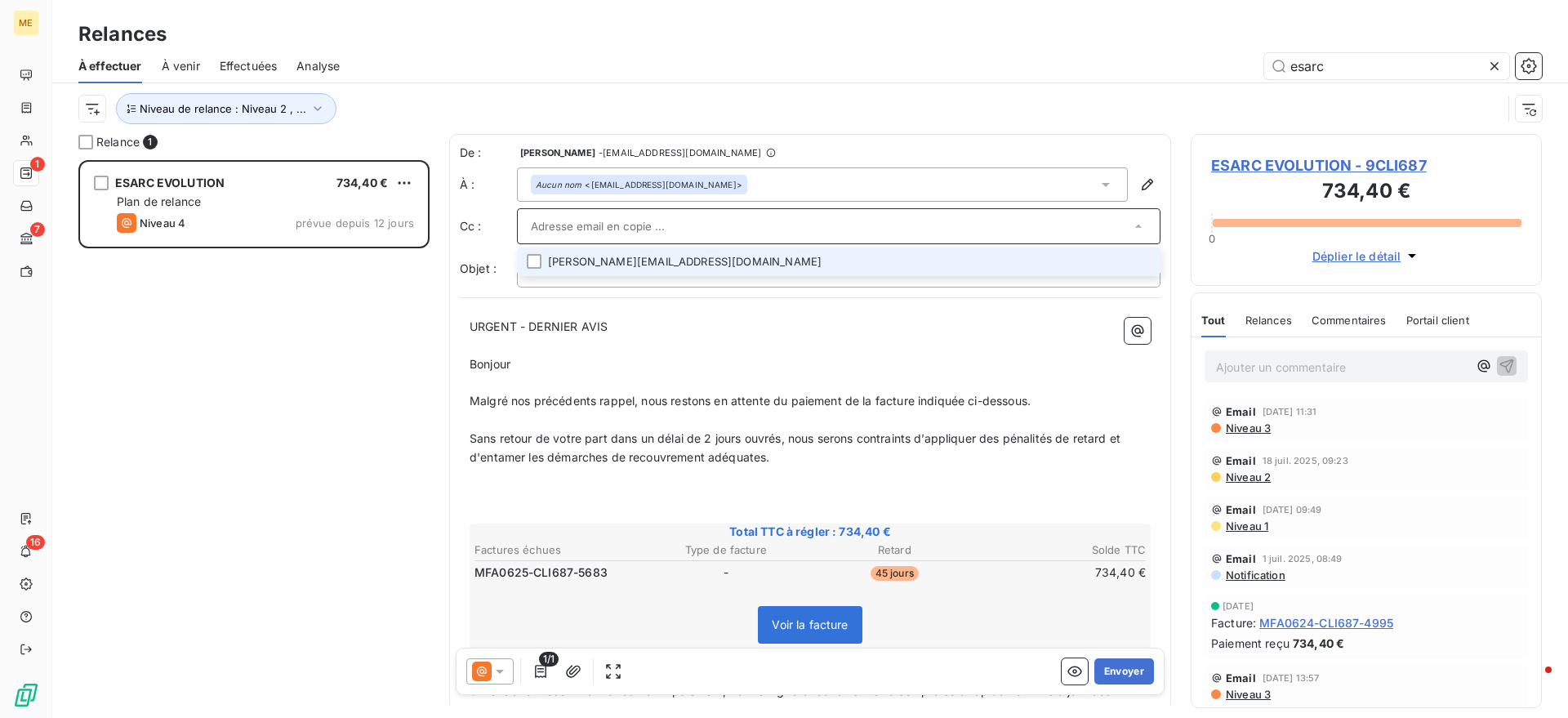
click at [807, 223] on input "text" at bounding box center [830, 226] width 599 height 25
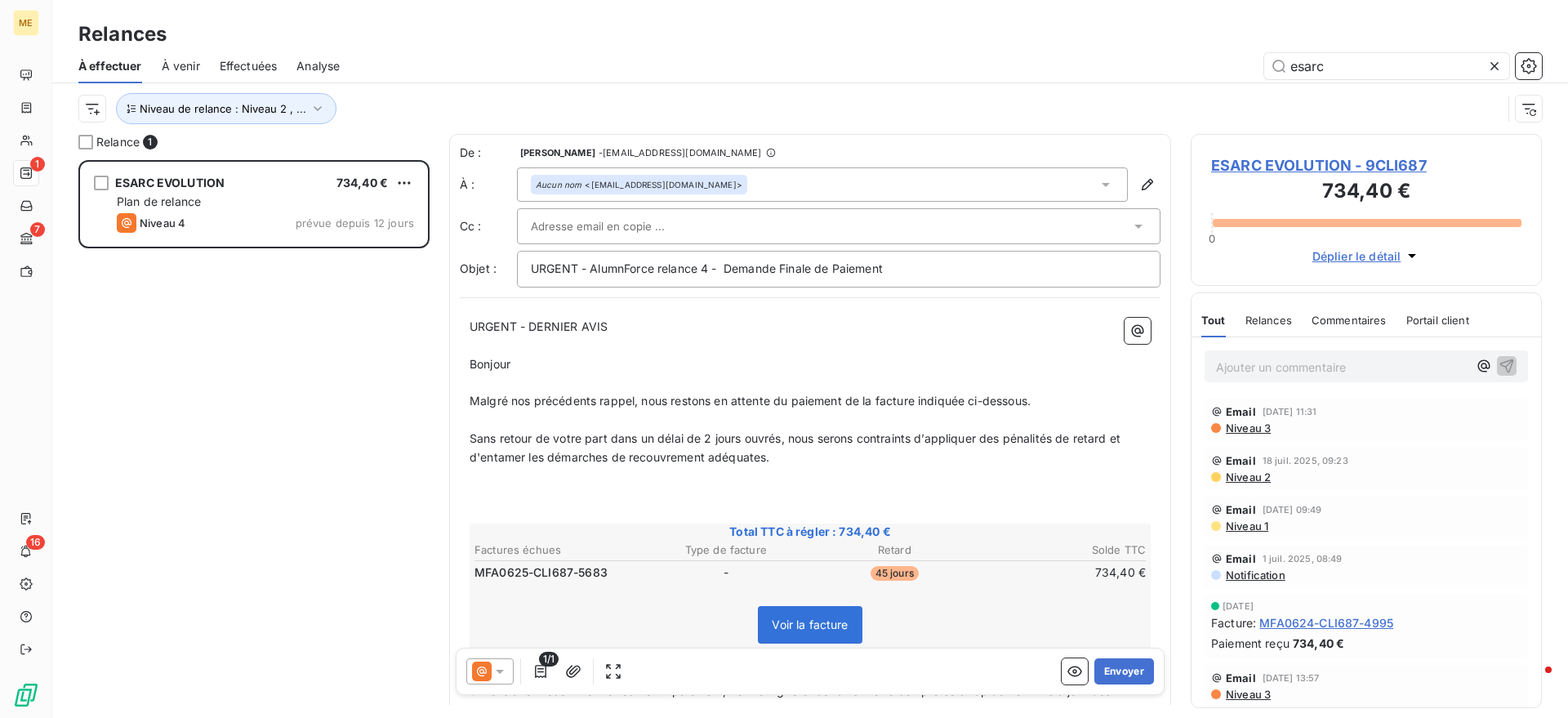
click at [736, 223] on div at bounding box center [830, 226] width 599 height 25
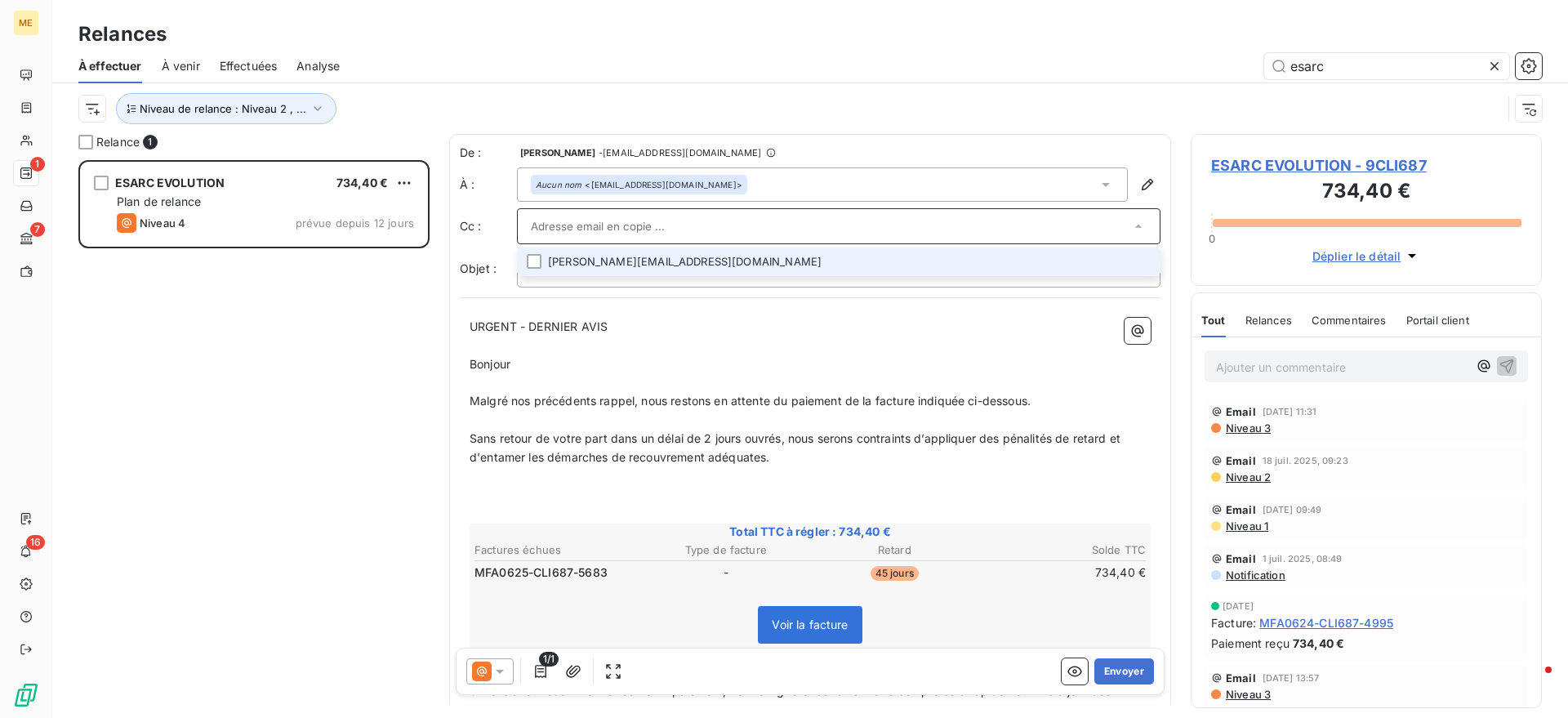
click at [580, 257] on li "[PERSON_NAME][EMAIL_ADDRESS][DOMAIN_NAME]" at bounding box center [838, 261] width 643 height 28
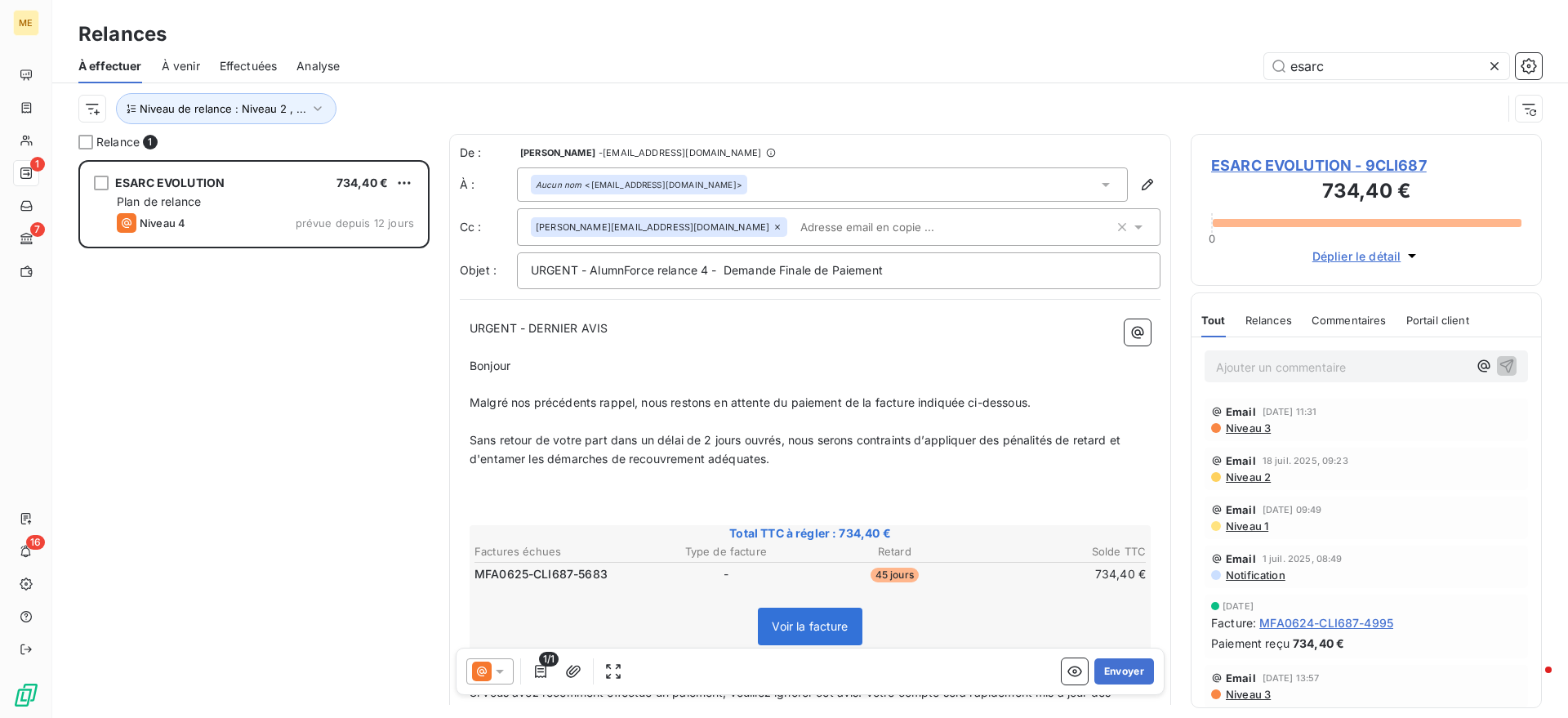
click at [531, 362] on p "Bonjour ﻿ ﻿ ﻿" at bounding box center [810, 366] width 682 height 19
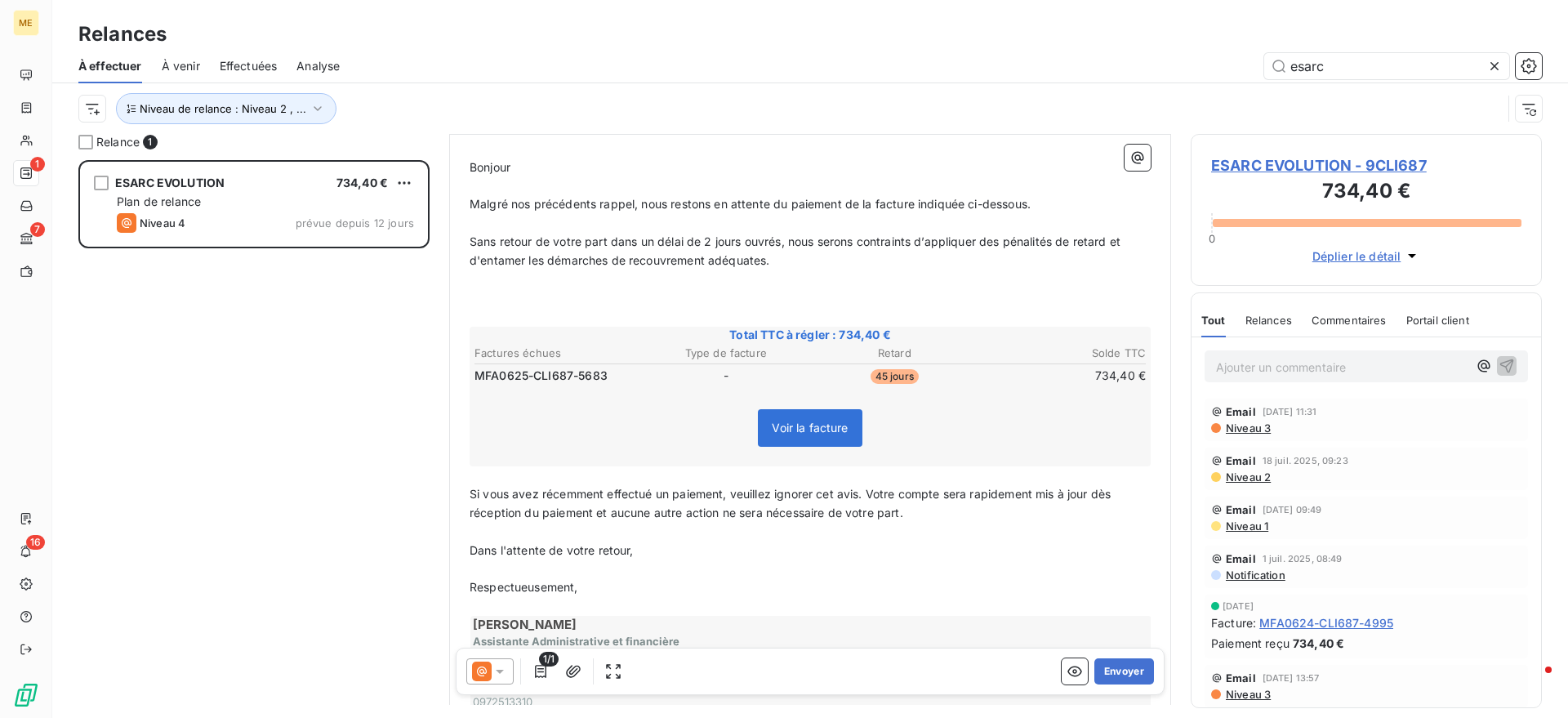
scroll to position [205, 0]
